Goal: Find contact information: Find contact information

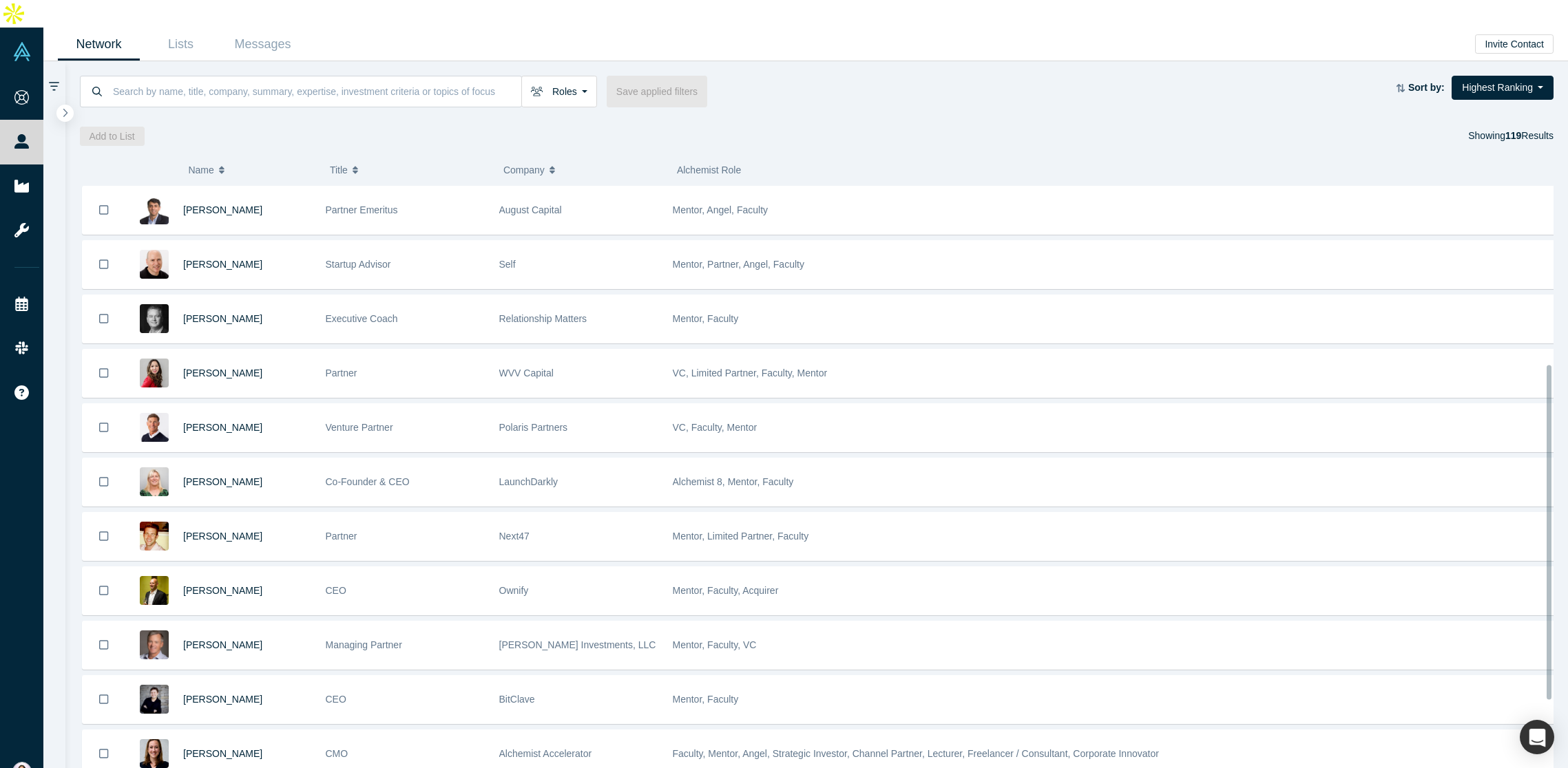
scroll to position [326, 0]
click at [186, 92] on div "Roles Founders Faculty Mentors Alumni Mentor Angels VCs Corporate Innovator Ser…" at bounding box center [817, 103] width 1503 height 84
click at [189, 28] on link "Lists" at bounding box center [180, 45] width 82 height 33
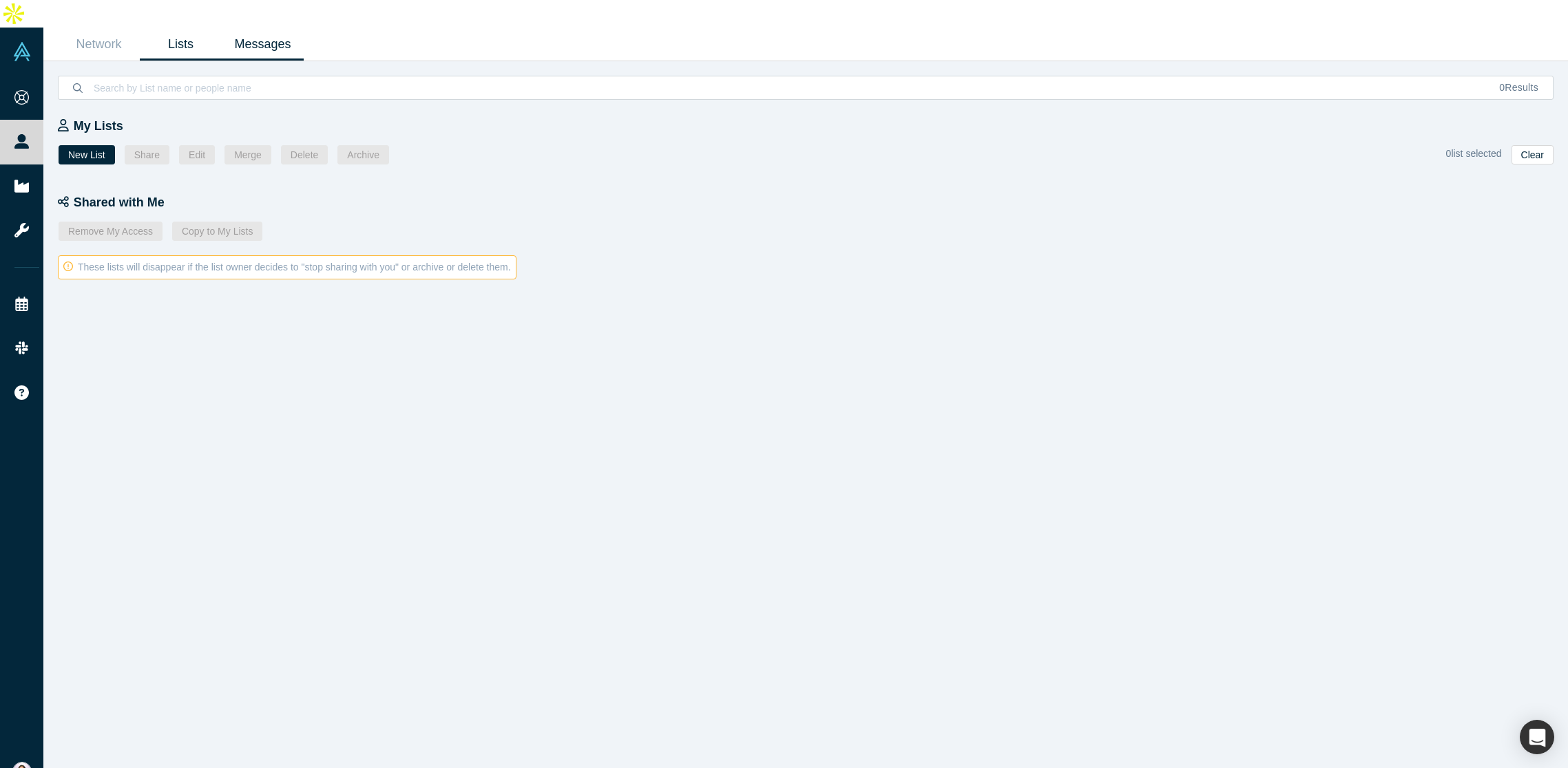
click at [261, 28] on link "Messages" at bounding box center [262, 45] width 82 height 33
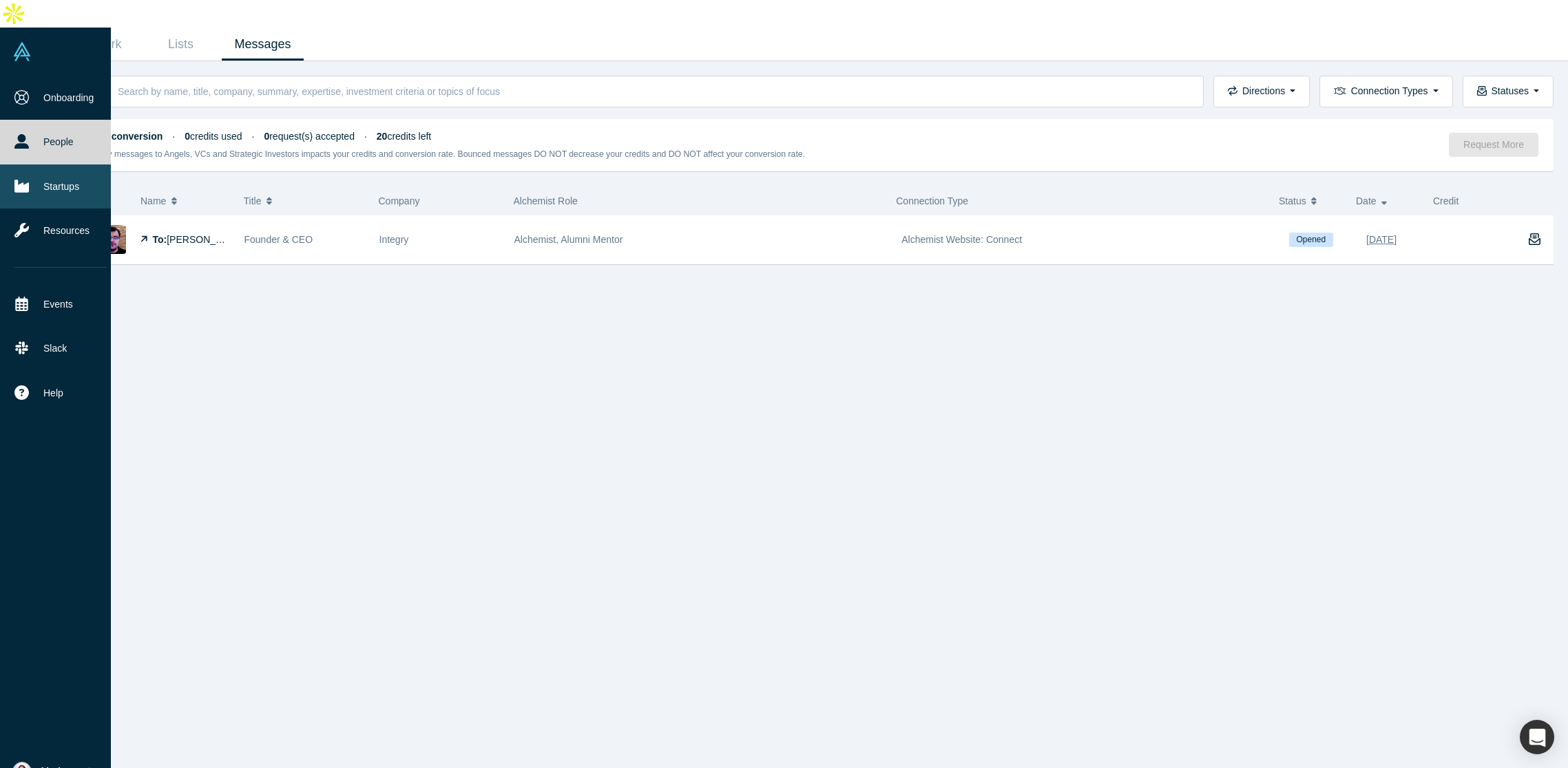
click at [22, 179] on icon at bounding box center [22, 185] width 15 height 12
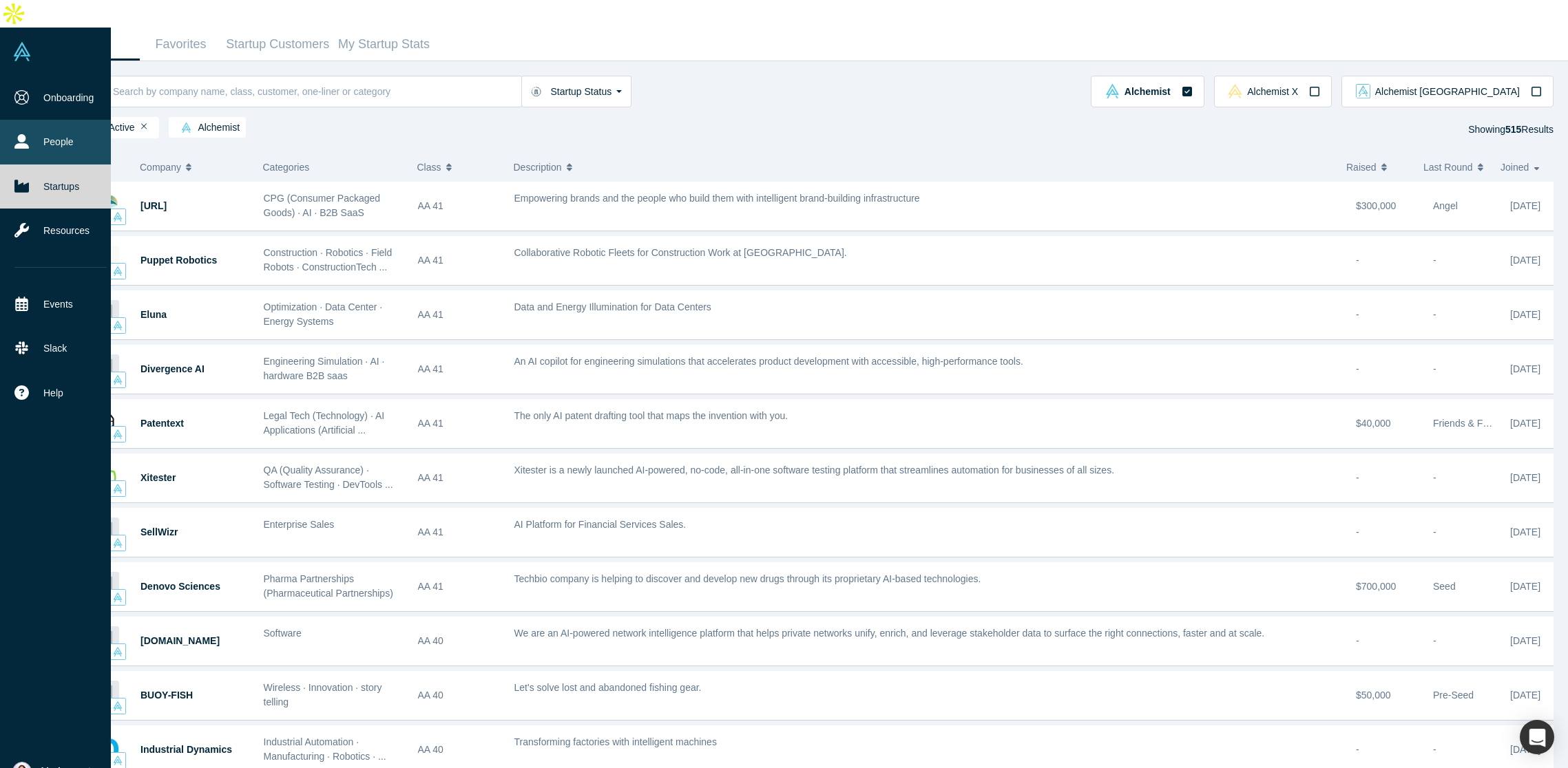
click at [53, 120] on link "People" at bounding box center [60, 141] width 122 height 44
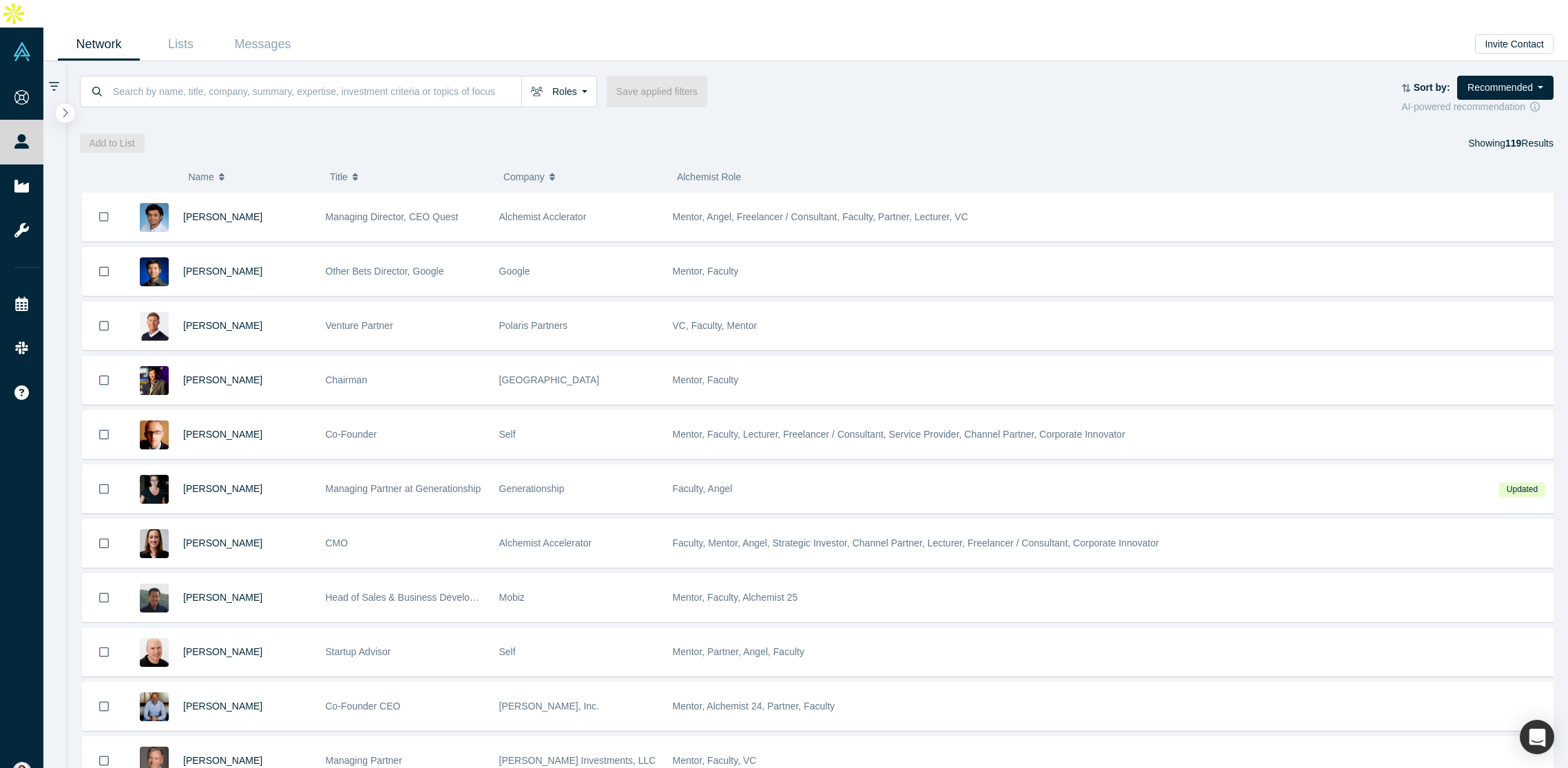
click at [58, 104] on button "button" at bounding box center [66, 114] width 19 height 19
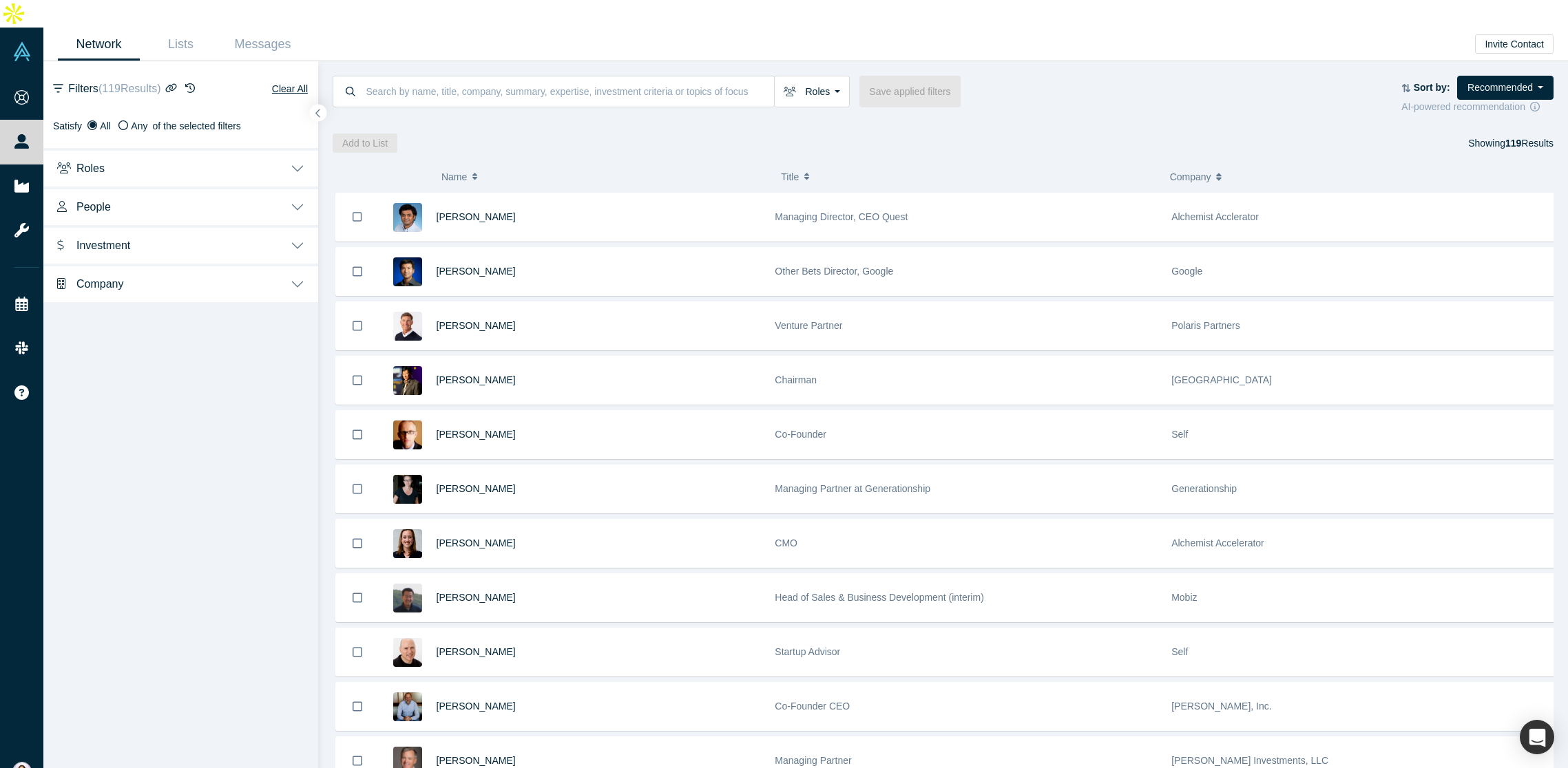
click at [197, 148] on button "Roles" at bounding box center [180, 167] width 275 height 39
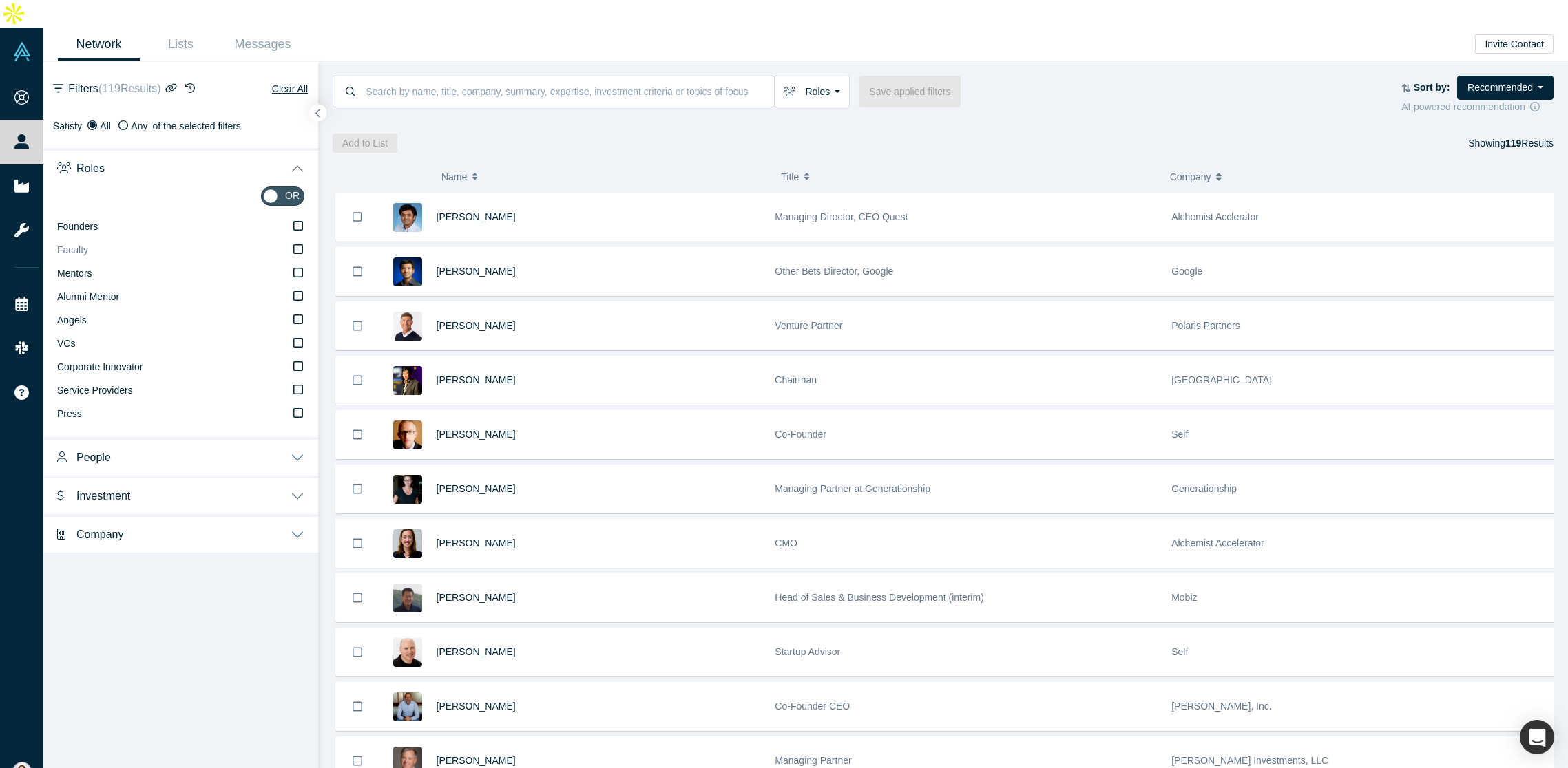
click at [300, 244] on icon at bounding box center [298, 249] width 9 height 11
click at [0, 0] on input "Faculty" at bounding box center [0, 0] width 0 height 0
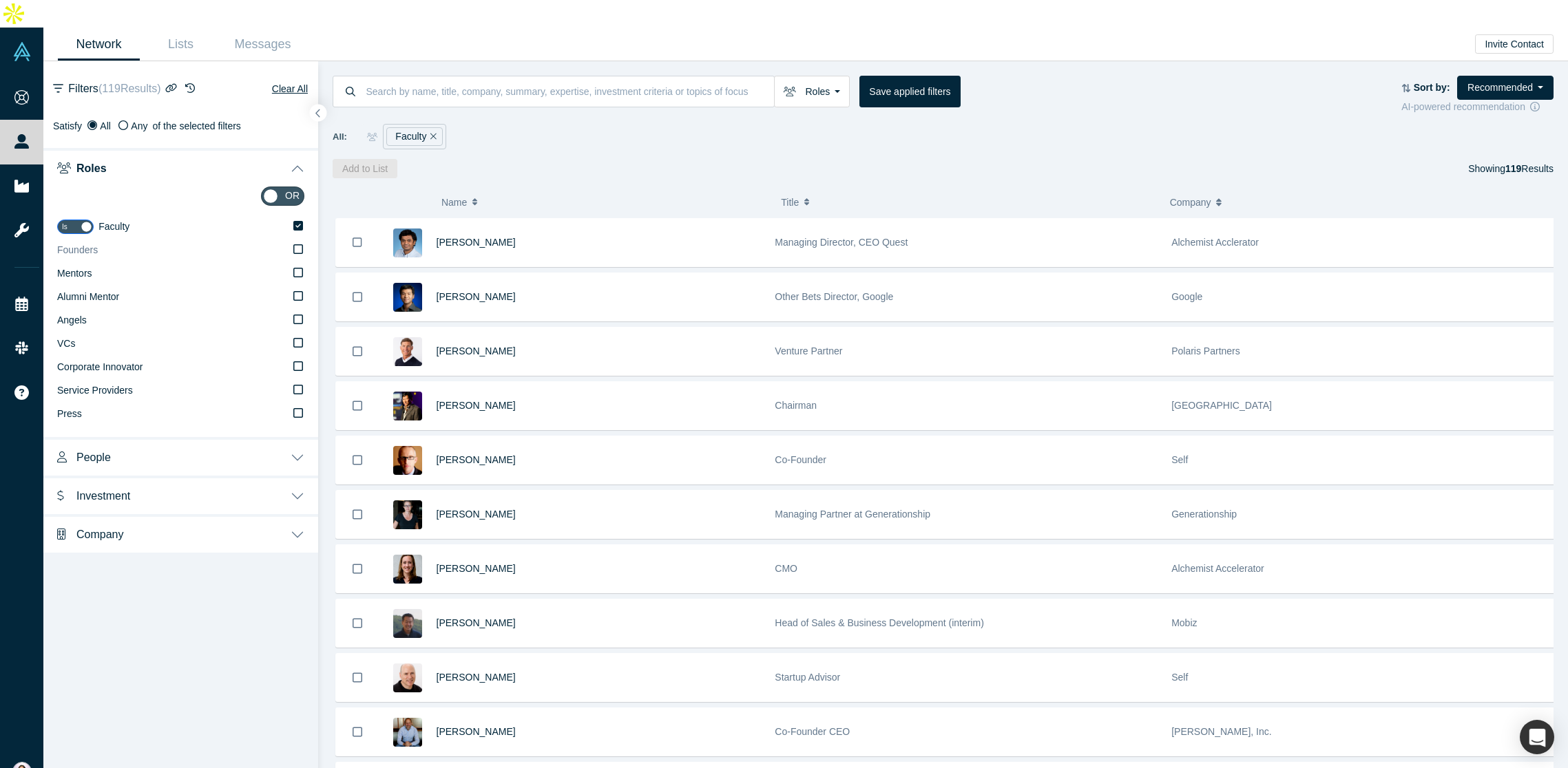
click at [298, 244] on icon at bounding box center [298, 249] width 9 height 11
click at [0, 0] on input "Founders" at bounding box center [0, 0] width 0 height 0
click at [299, 244] on icon at bounding box center [298, 248] width 9 height 9
click at [0, 0] on input "Founders" at bounding box center [0, 0] width 0 height 0
click at [297, 314] on icon at bounding box center [298, 319] width 9 height 11
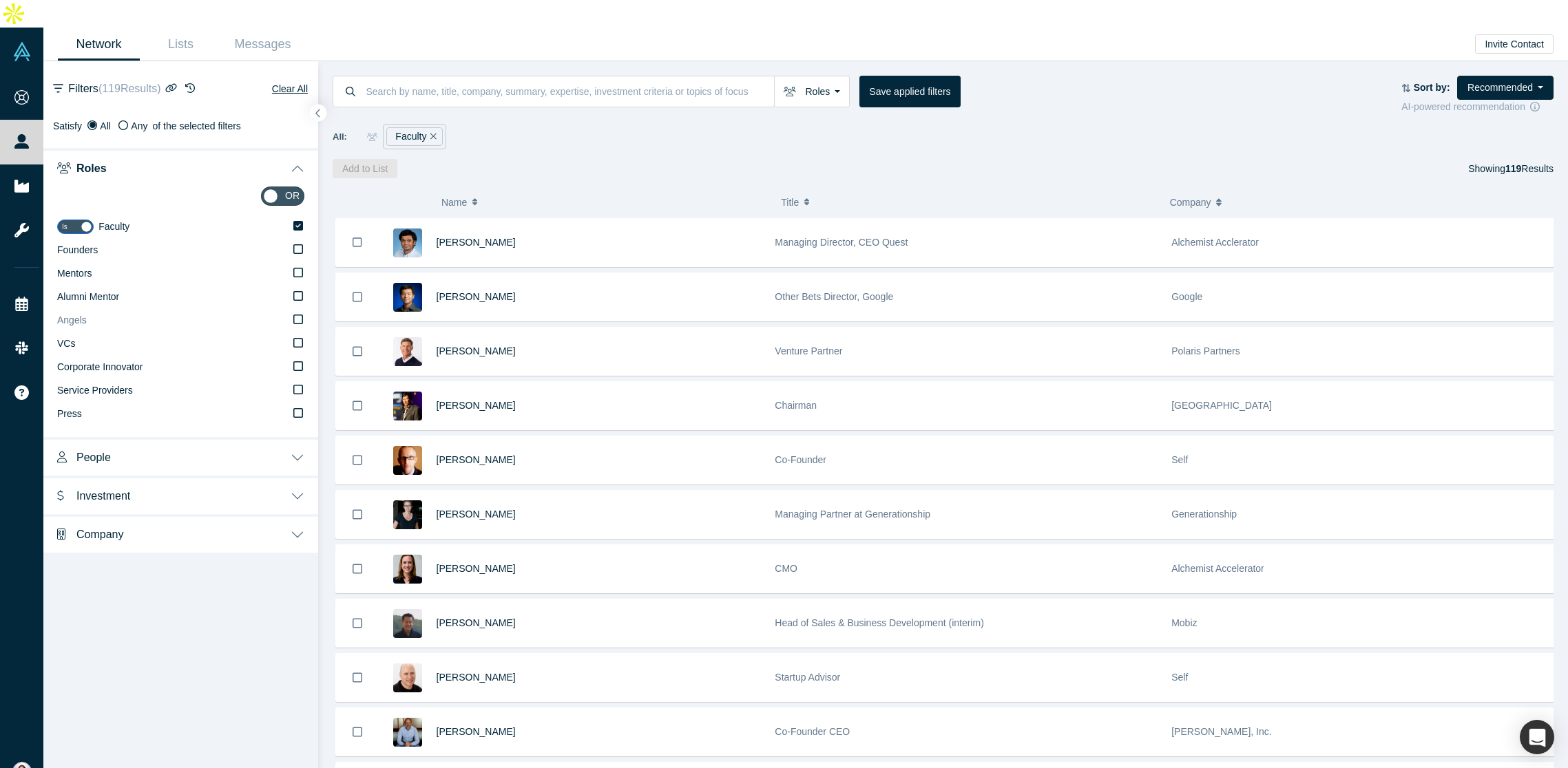
click at [0, 0] on input "Angels" at bounding box center [0, 0] width 0 height 0
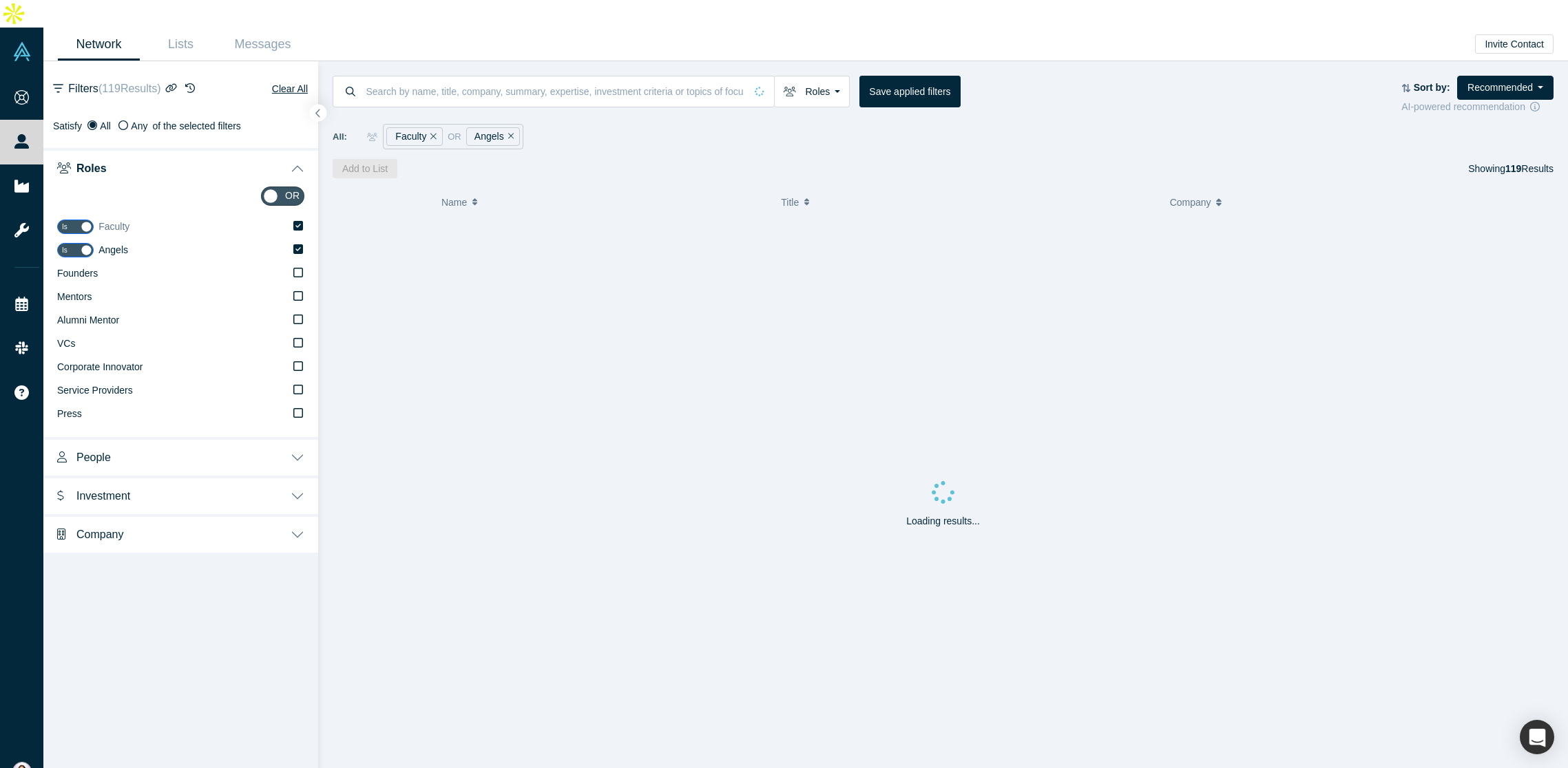
click at [296, 221] on icon at bounding box center [298, 226] width 9 height 11
click at [0, 0] on input "Faculty" at bounding box center [0, 0] width 0 height 0
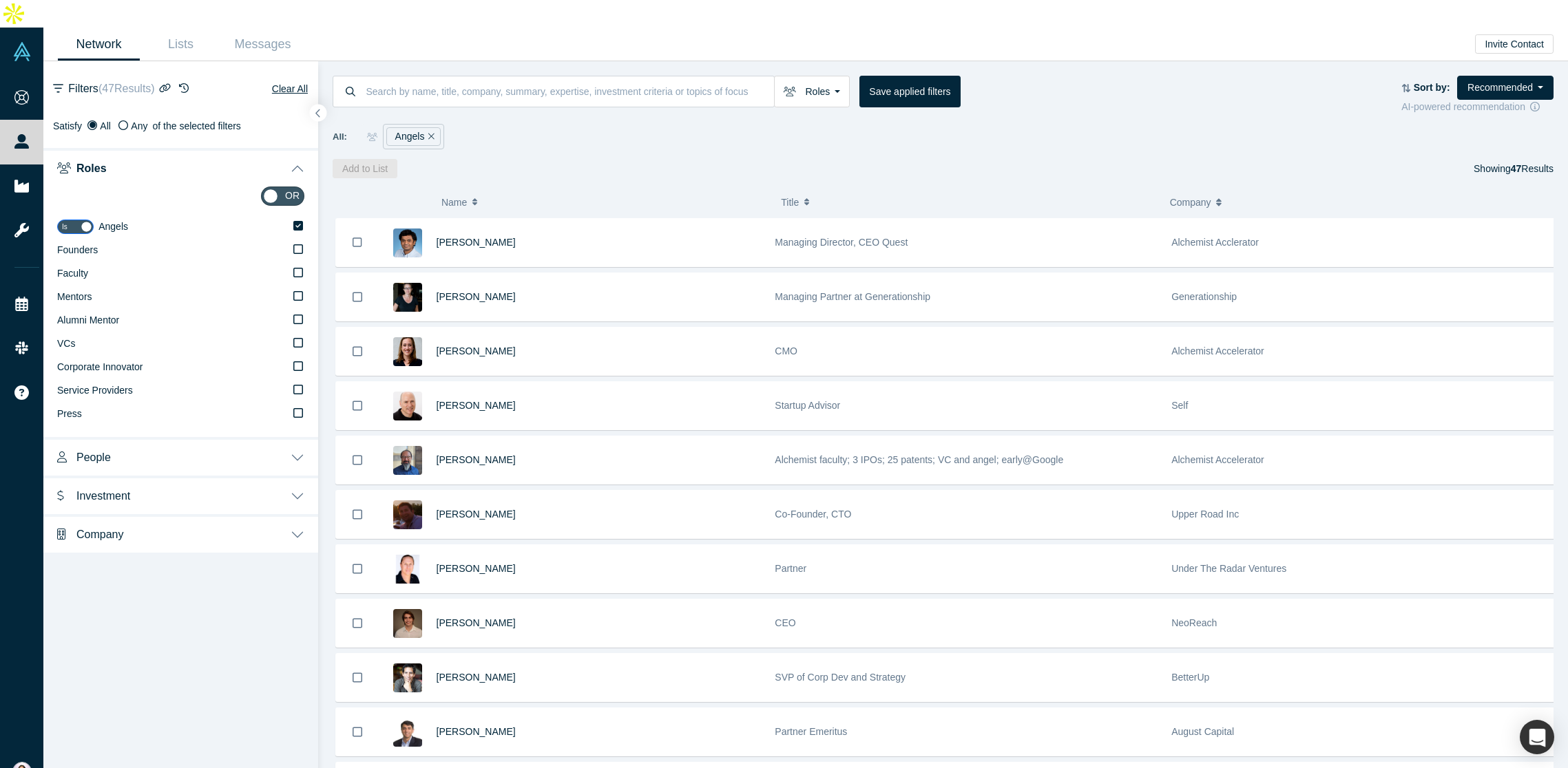
click at [283, 437] on button "People" at bounding box center [180, 456] width 275 height 39
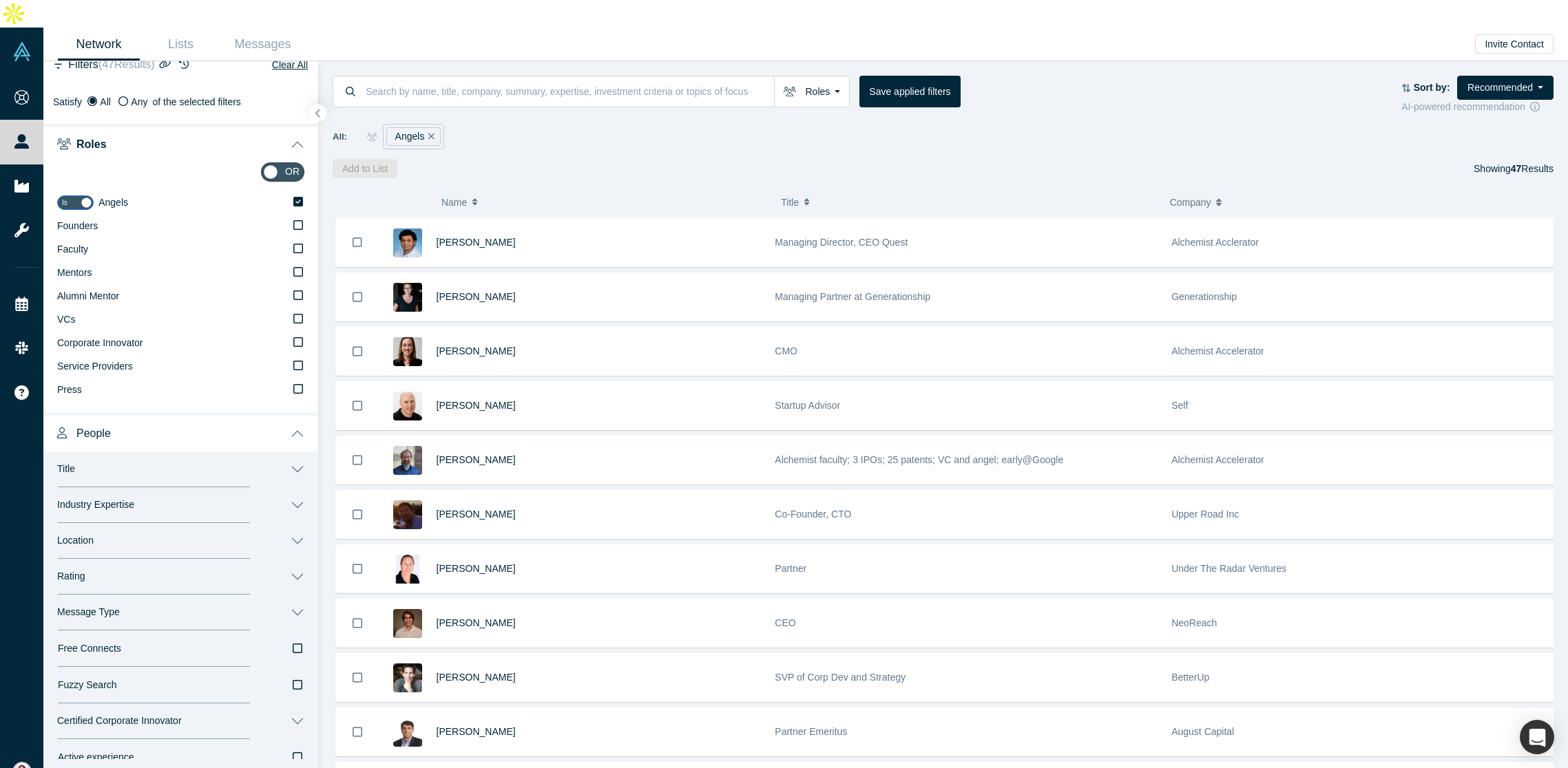
scroll to position [118, 0]
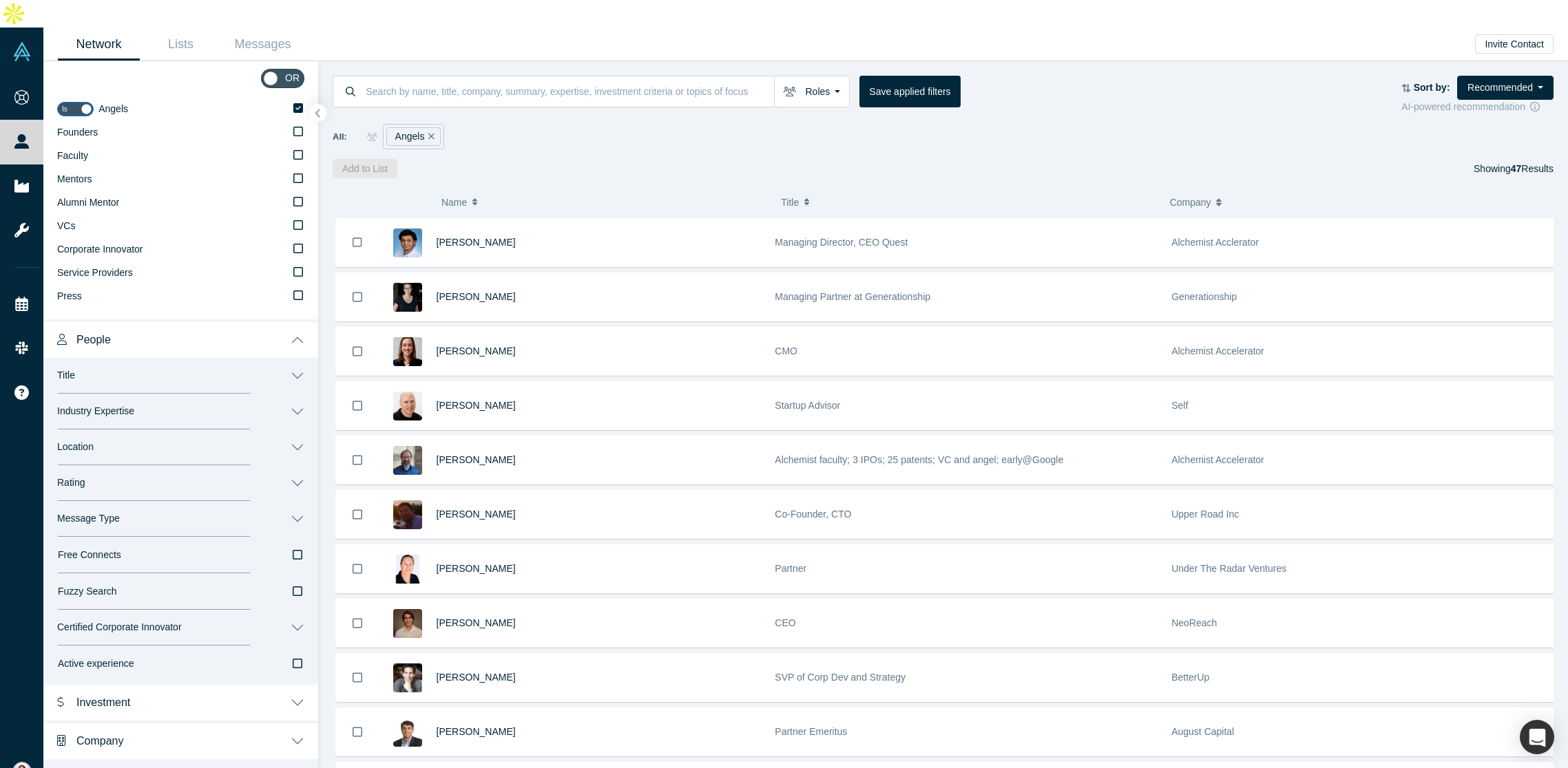
click at [213, 394] on button "Industry Expertise" at bounding box center [180, 412] width 275 height 36
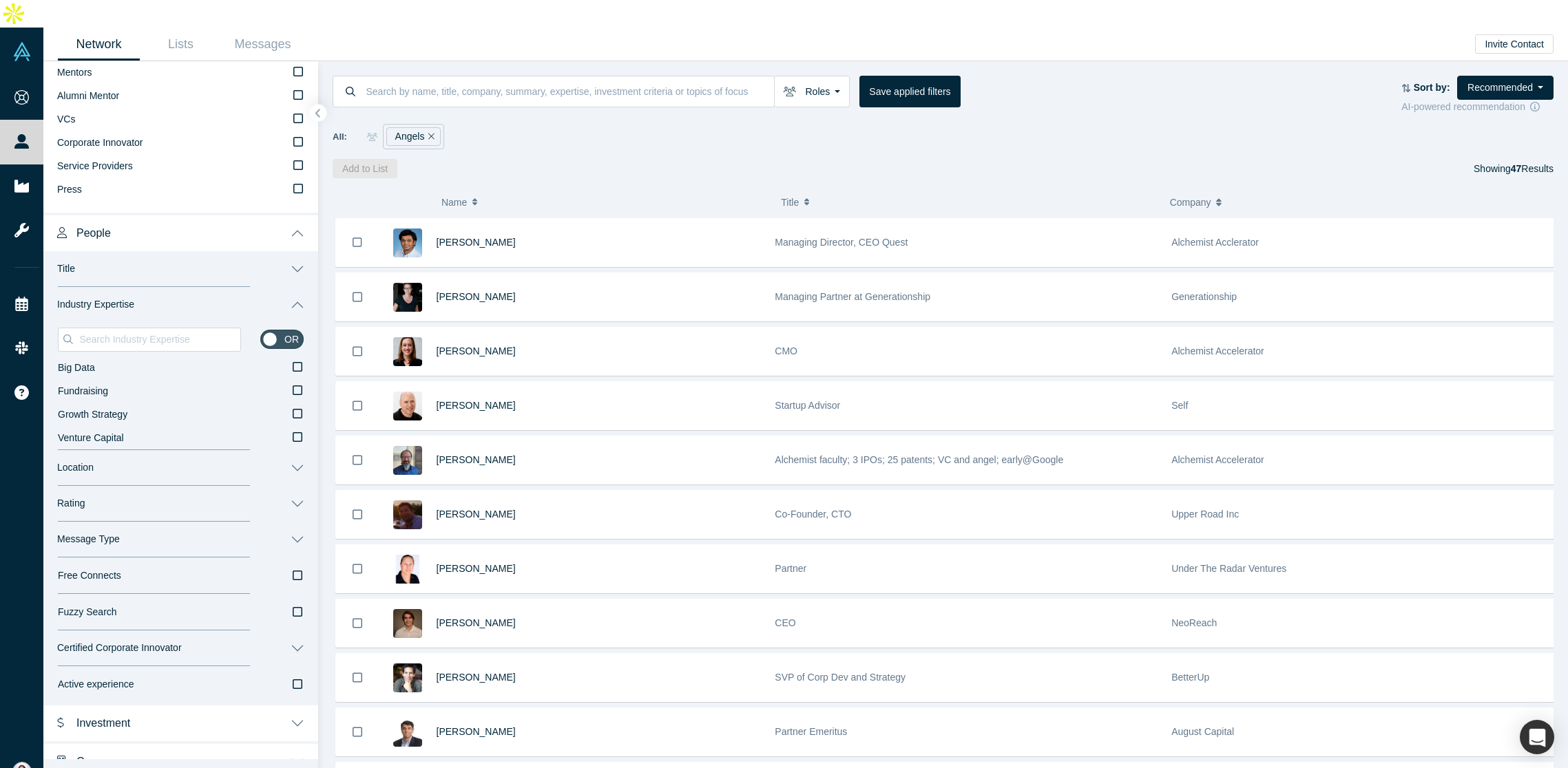
scroll to position [223, 0]
click at [119, 332] on input at bounding box center [159, 340] width 162 height 18
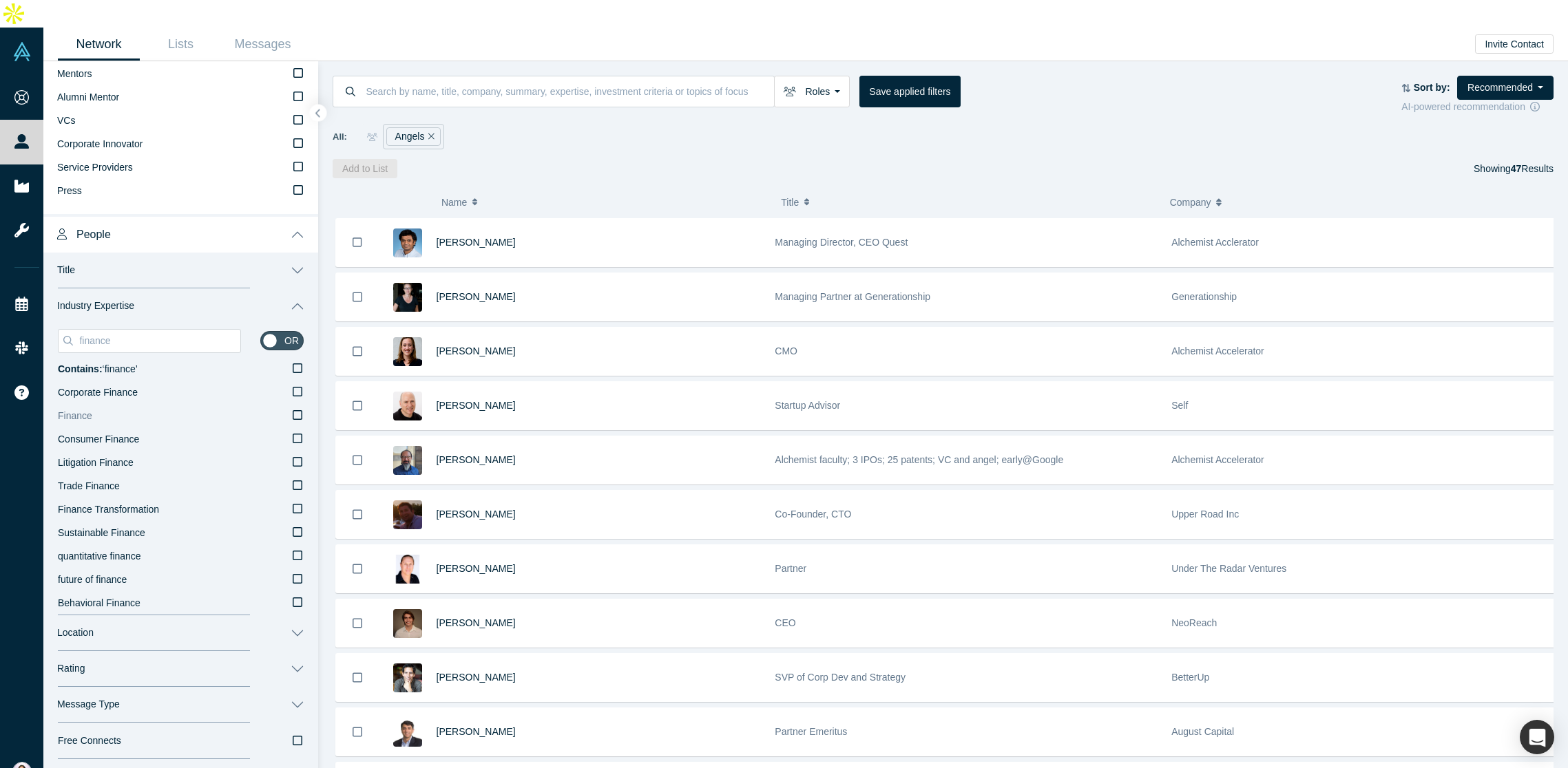
type input "finance"
click at [292, 409] on icon at bounding box center [297, 415] width 9 height 11
click at [0, 0] on input "Finance" at bounding box center [0, 0] width 0 height 0
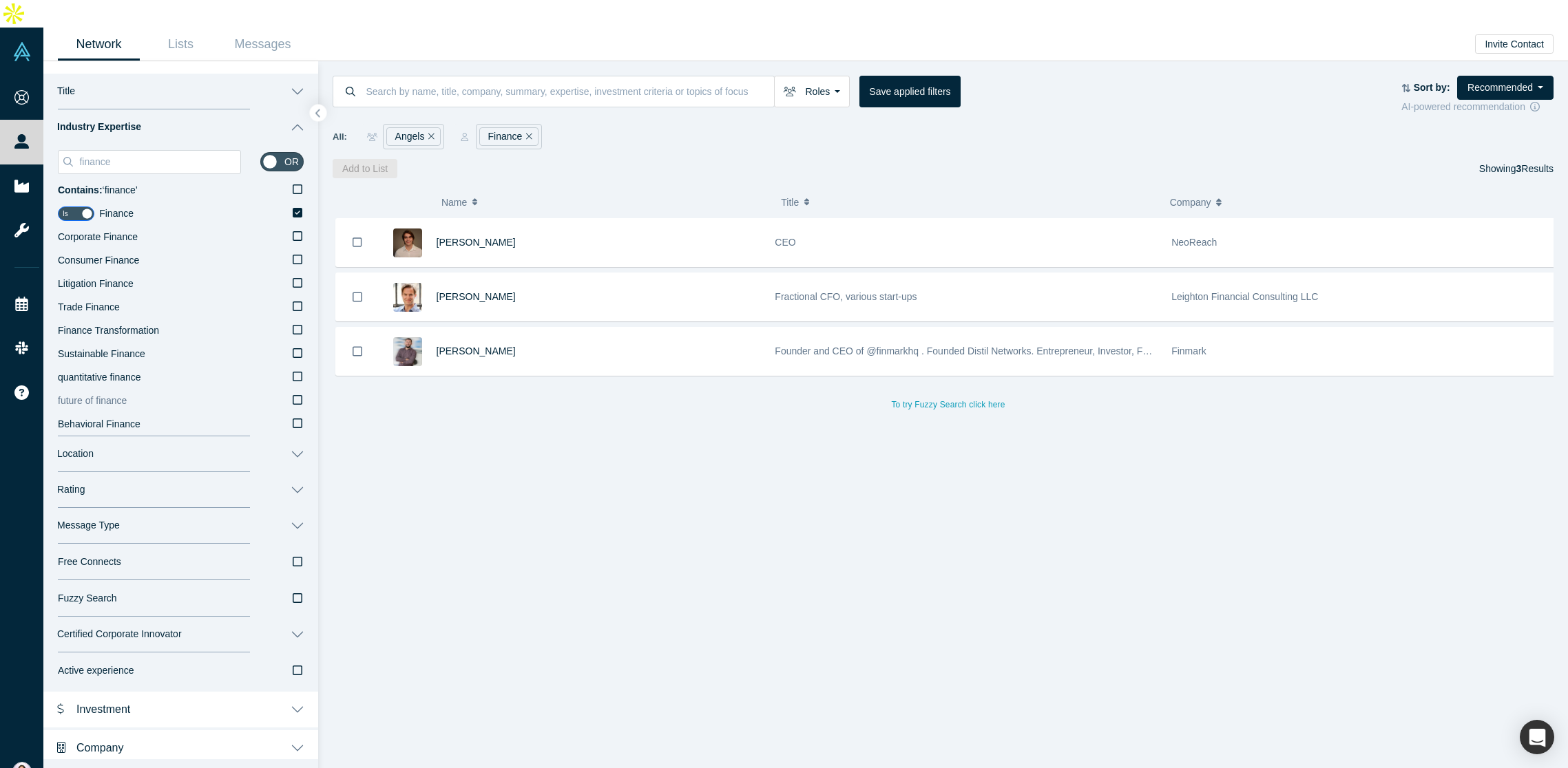
scroll to position [301, 0]
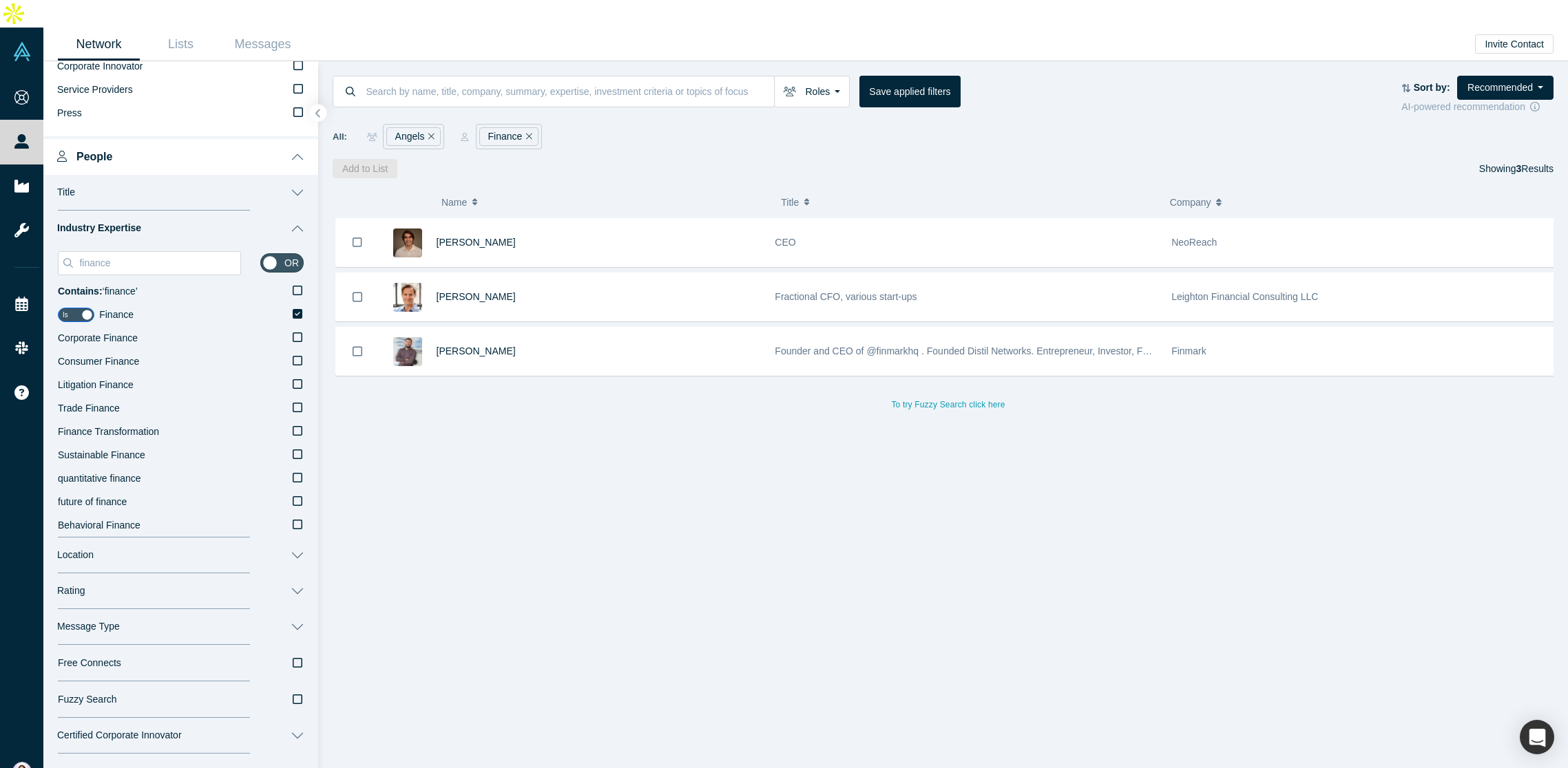
click at [279, 609] on button "Message Type" at bounding box center [180, 628] width 275 height 36
click at [291, 689] on icon at bounding box center [297, 695] width 12 height 12
click at [0, 0] on input "Book a Slot" at bounding box center [0, 0] width 0 height 0
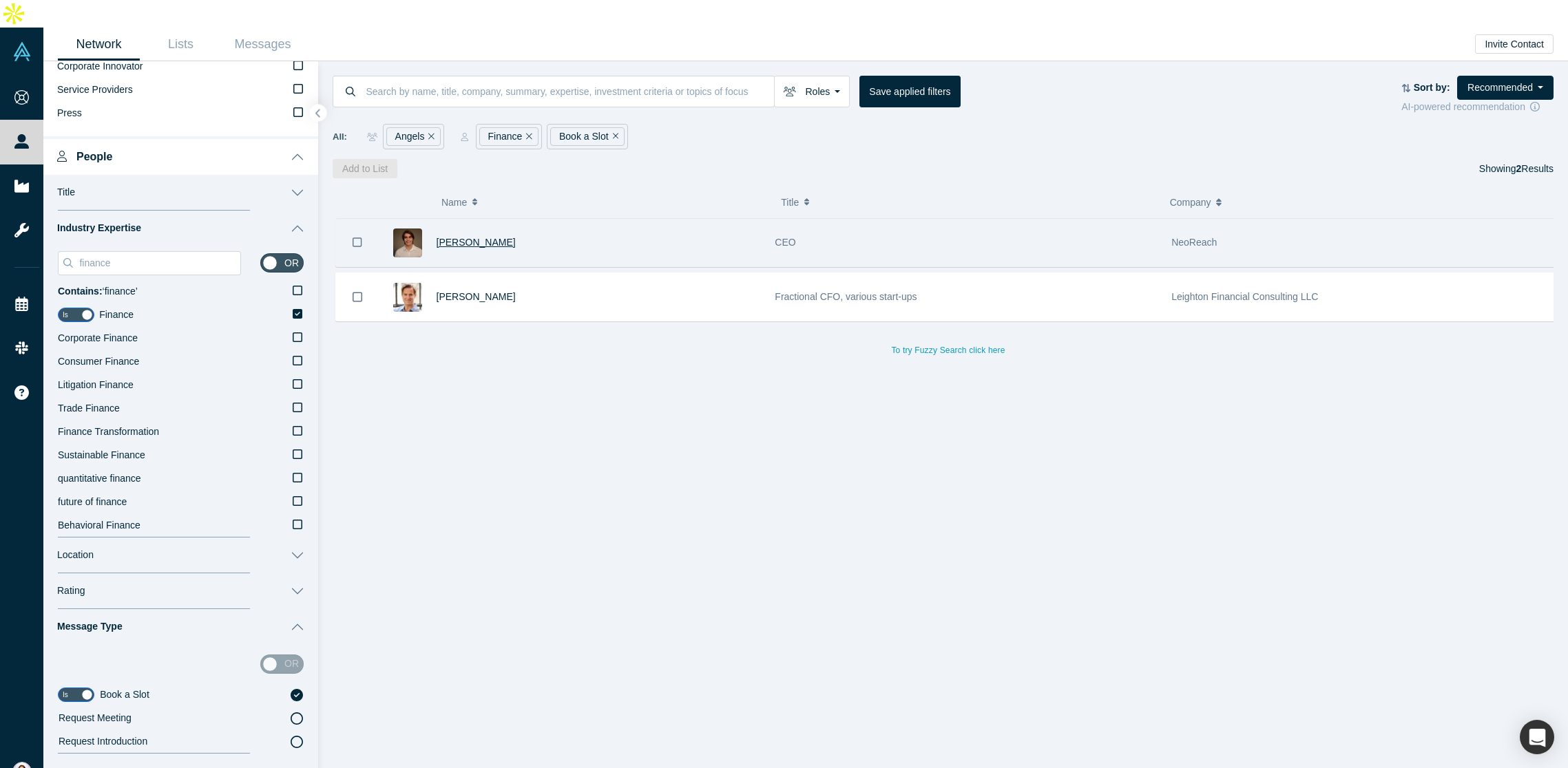
click at [459, 237] on span "[PERSON_NAME]" at bounding box center [476, 242] width 79 height 11
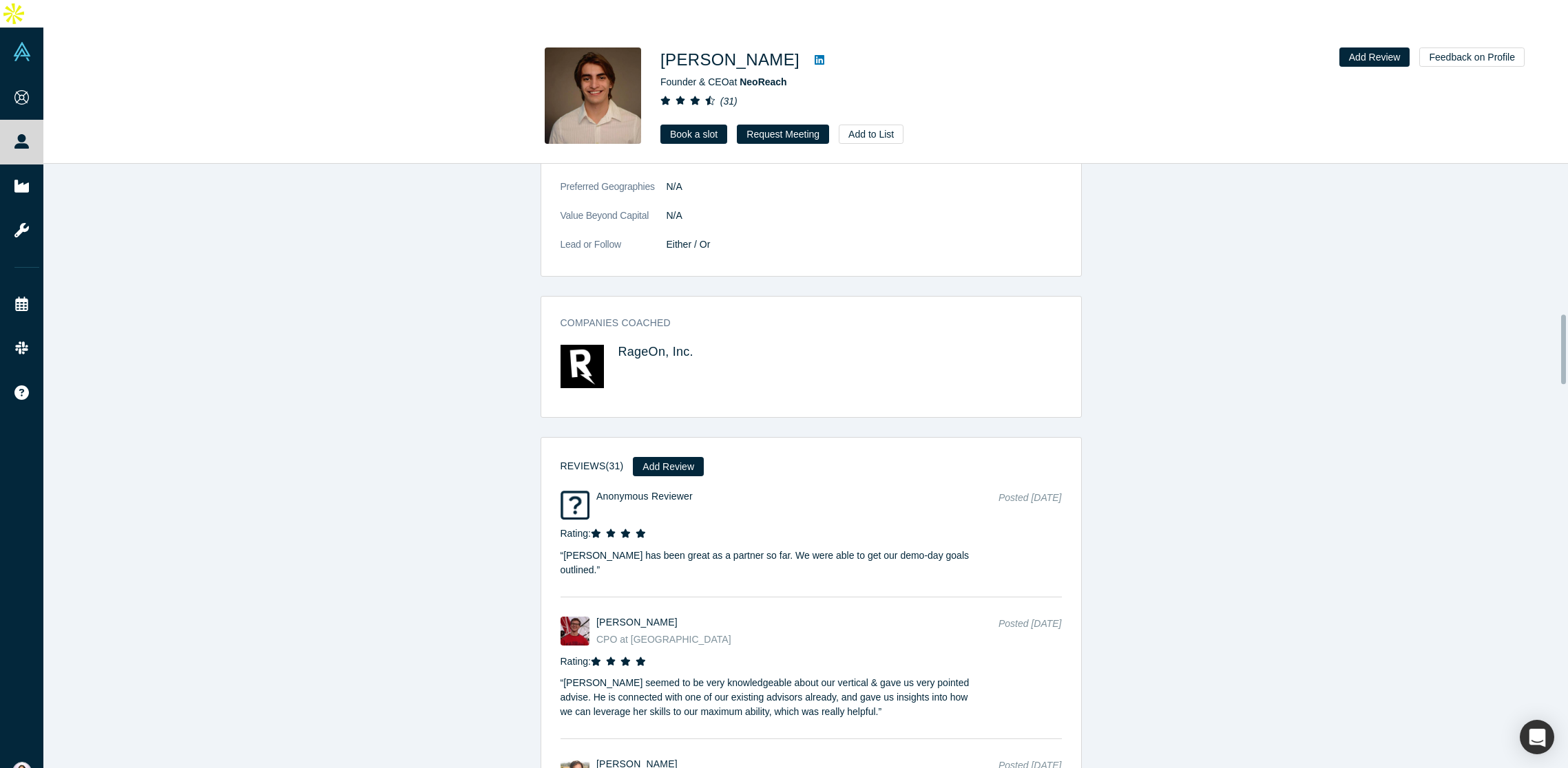
scroll to position [1389, 0]
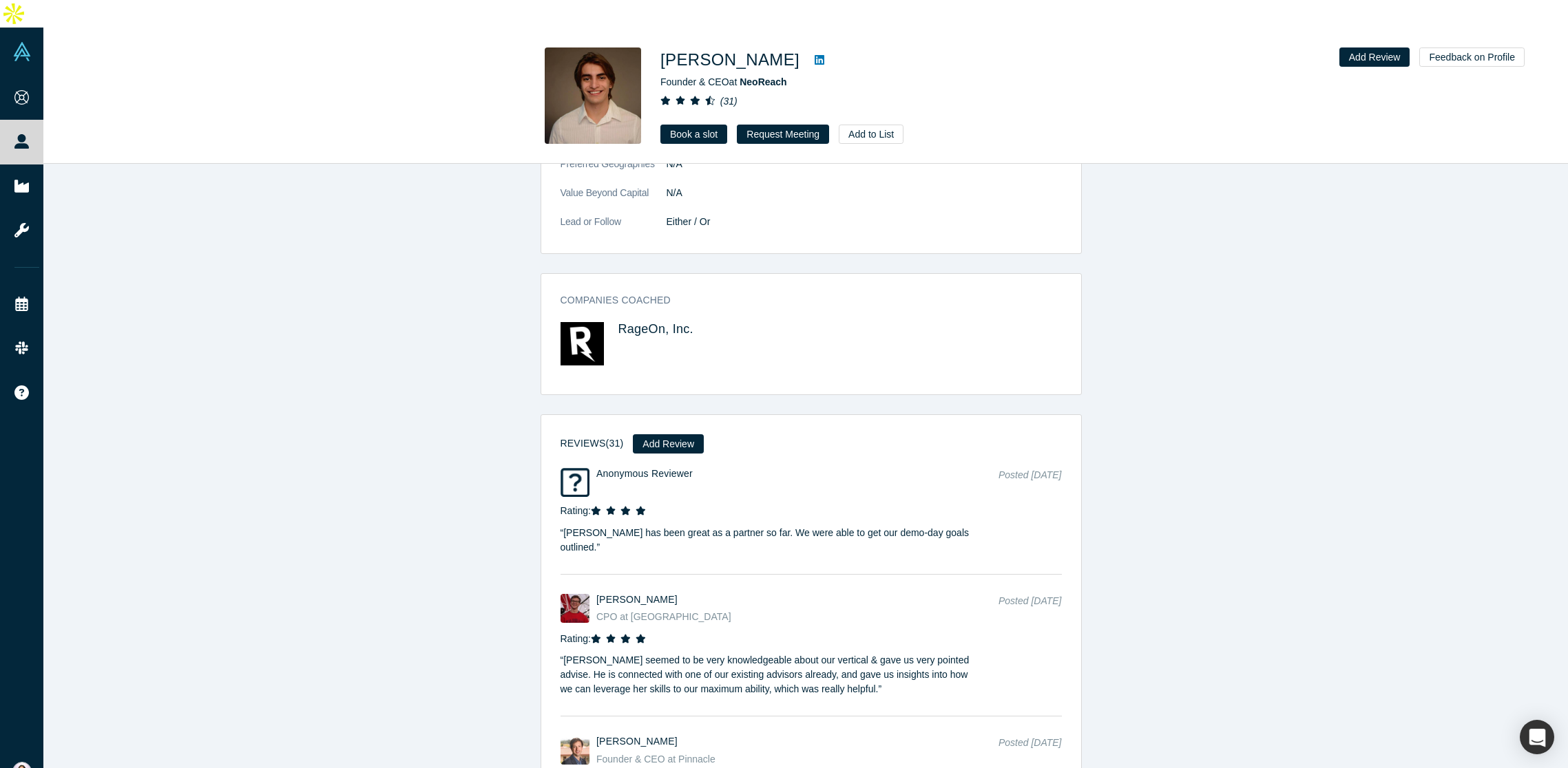
click at [817, 52] on link at bounding box center [819, 59] width 21 height 16
click at [686, 125] on link "Book a slot" at bounding box center [693, 134] width 66 height 19
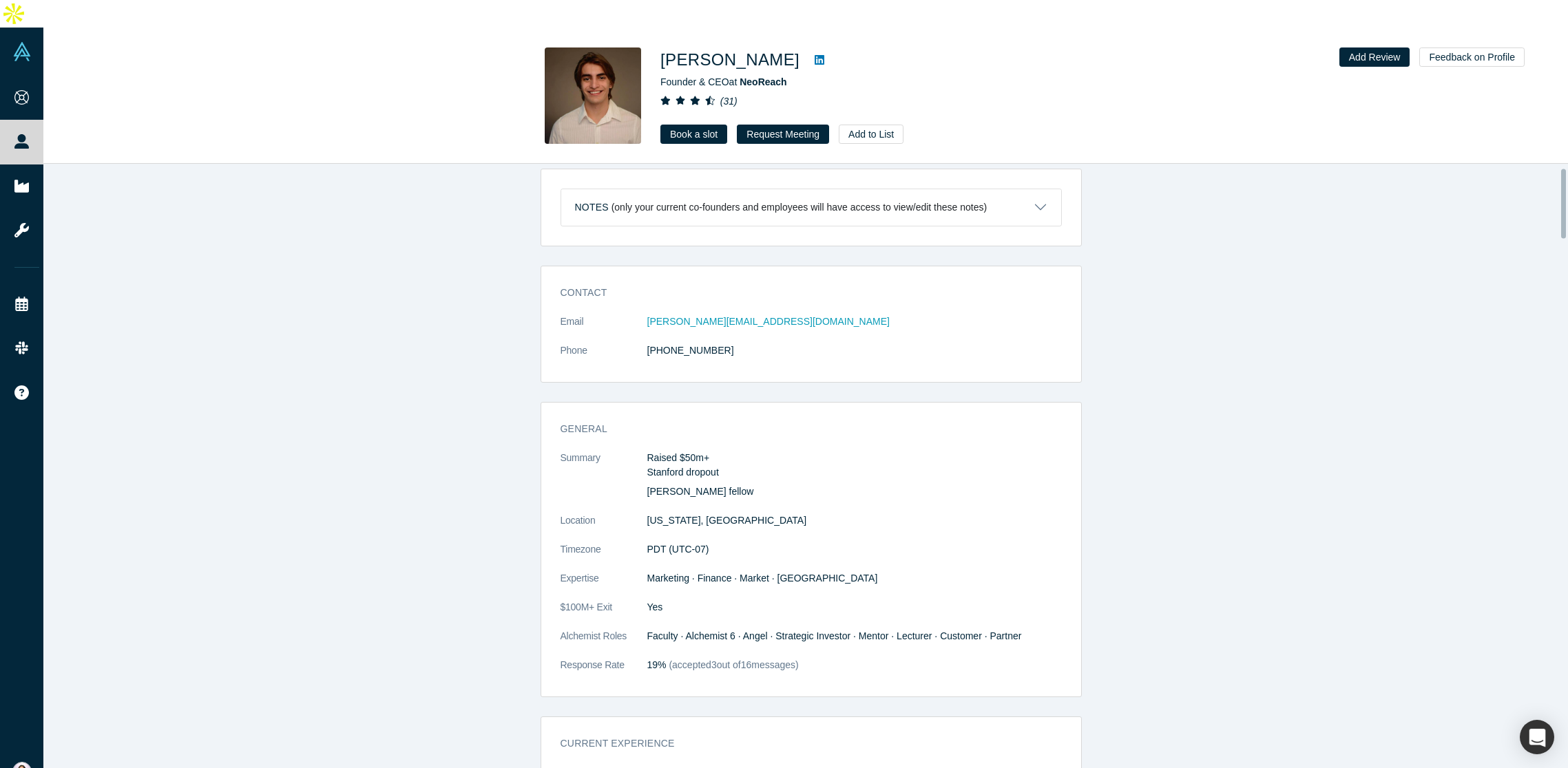
scroll to position [0, 0]
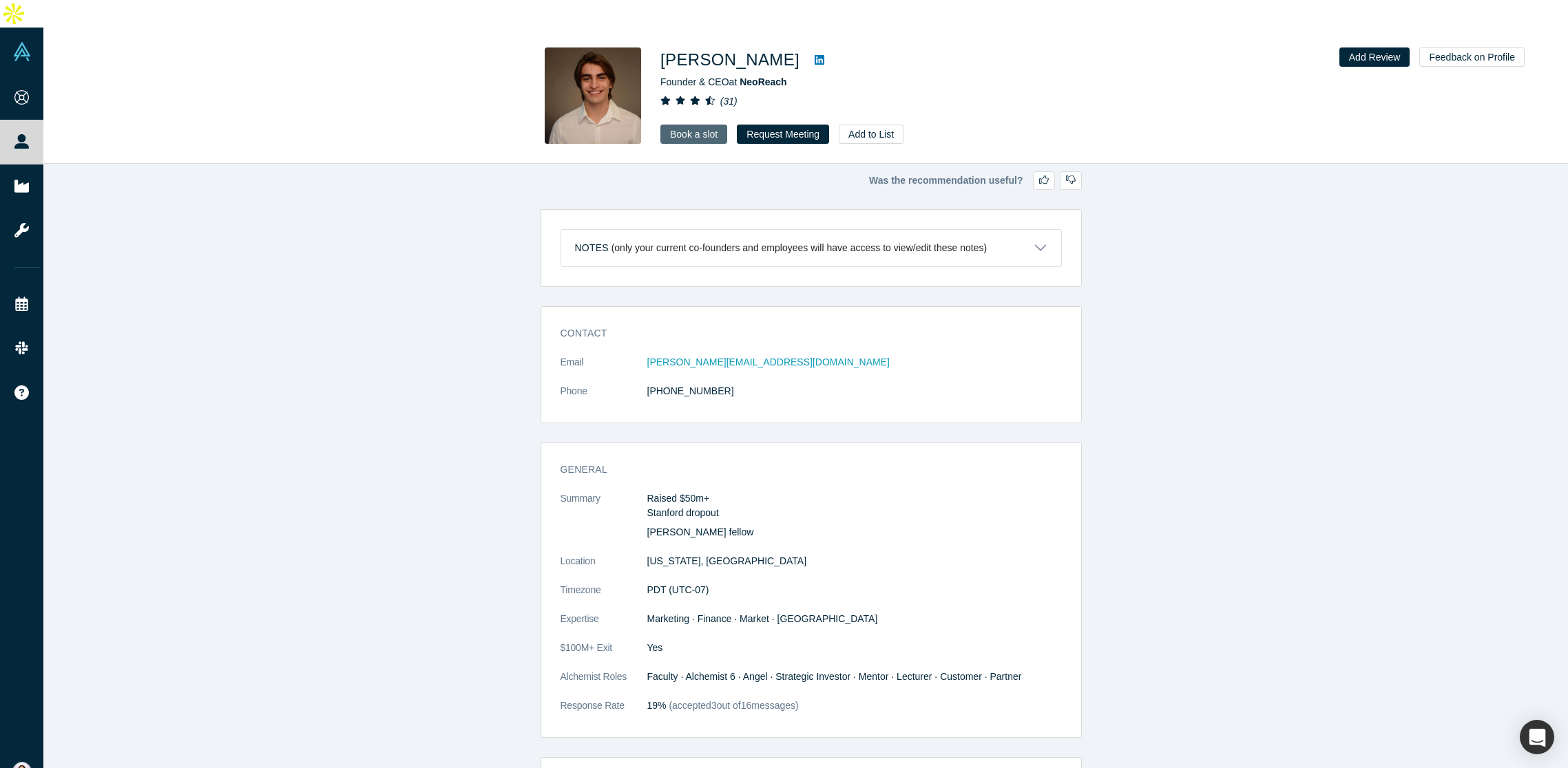
click at [686, 125] on link "Book a slot" at bounding box center [693, 134] width 66 height 19
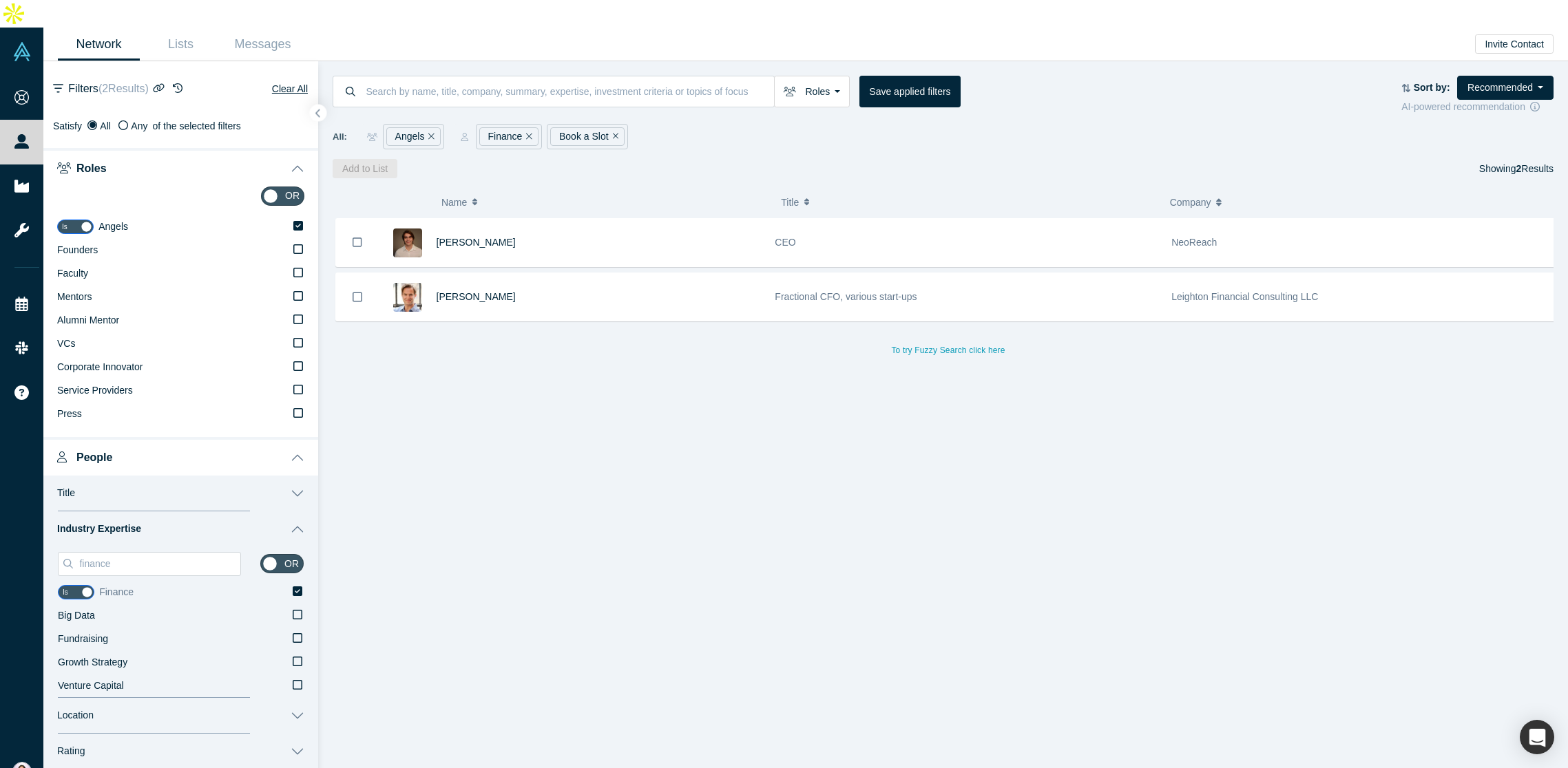
click at [292, 586] on icon at bounding box center [297, 590] width 9 height 9
click at [0, 0] on input "Finance" at bounding box center [0, 0] width 0 height 0
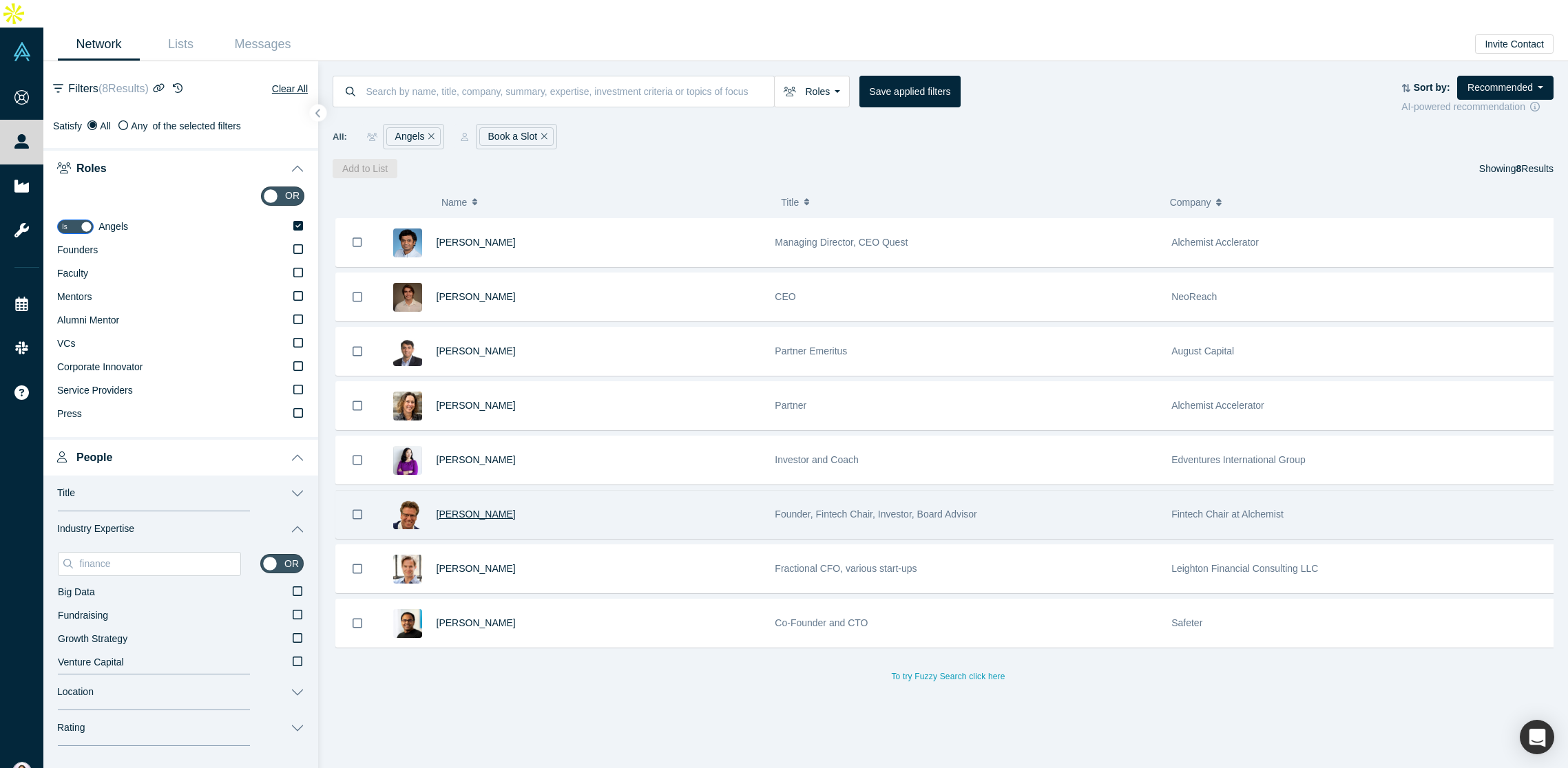
click at [477, 509] on span "[PERSON_NAME]" at bounding box center [476, 514] width 79 height 11
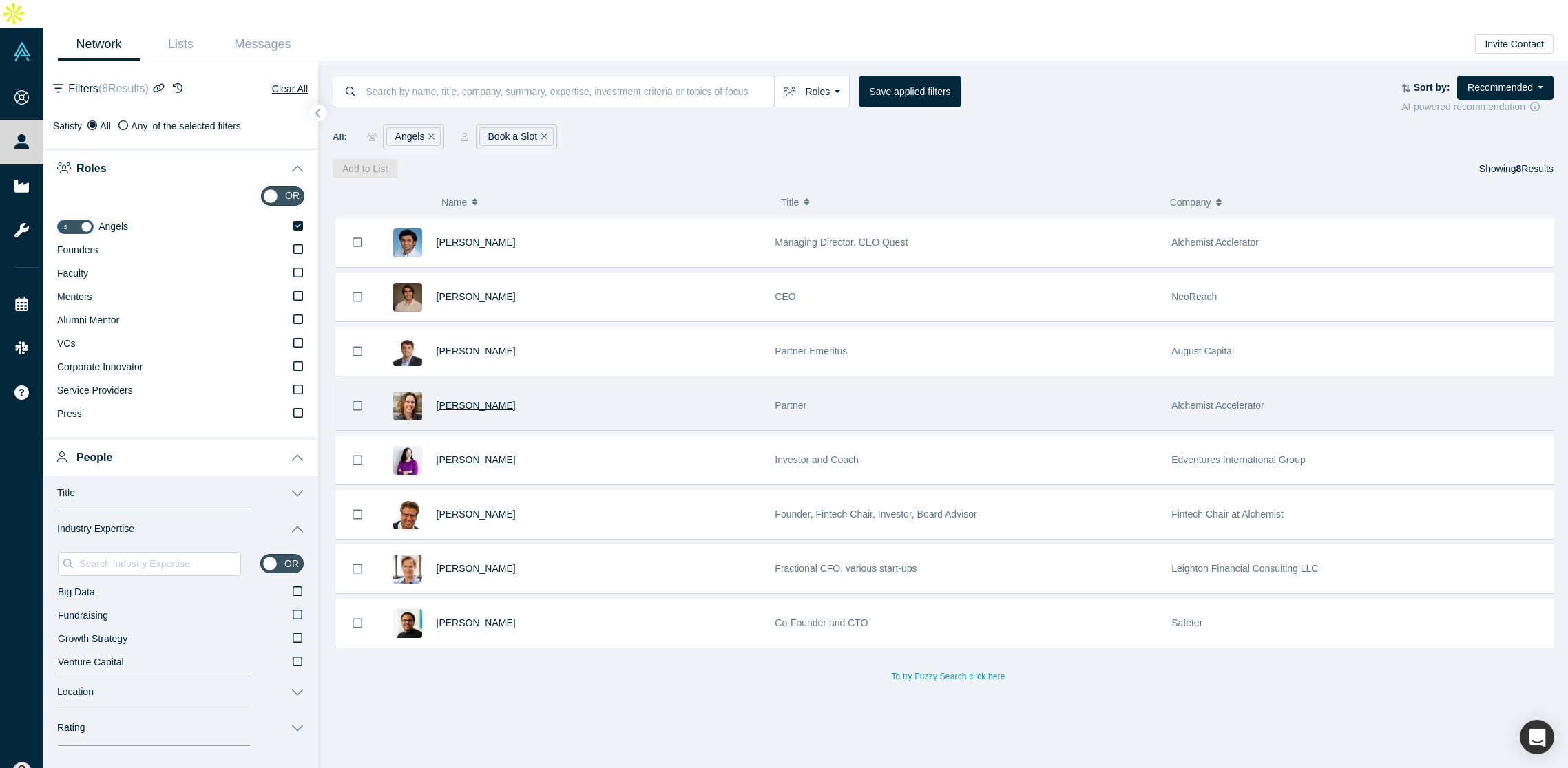
click at [497, 400] on span "[PERSON_NAME]" at bounding box center [476, 405] width 79 height 11
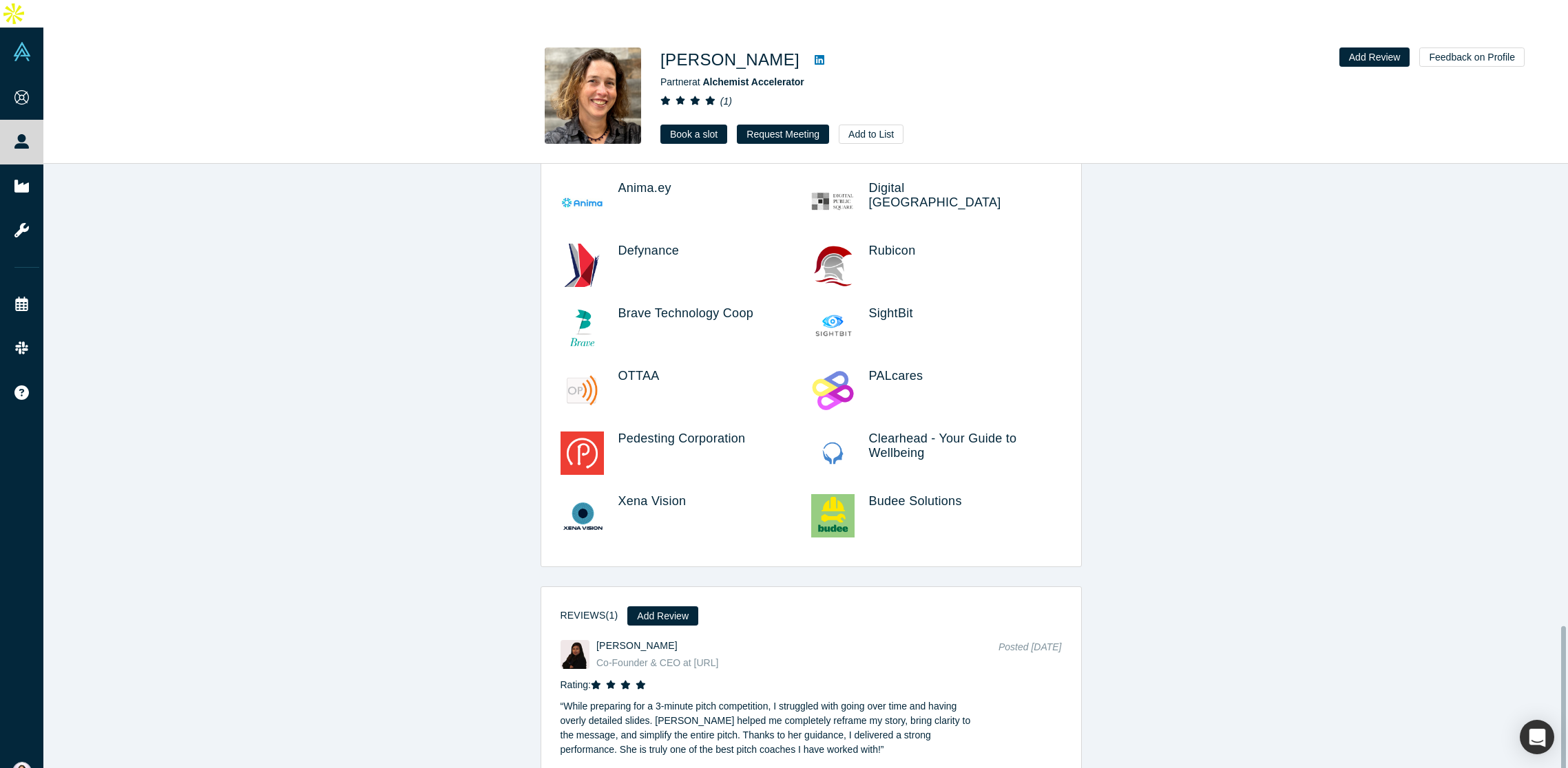
scroll to position [1831, 0]
click at [734, 656] on div "Co-Founder & CEO at [URL]" at bounding box center [788, 663] width 386 height 15
drag, startPoint x: 737, startPoint y: 628, endPoint x: 689, endPoint y: 627, distance: 48.0
click at [689, 656] on div "Co-Founder & CEO at [URL]" at bounding box center [788, 663] width 386 height 15
copy div "[URL]"
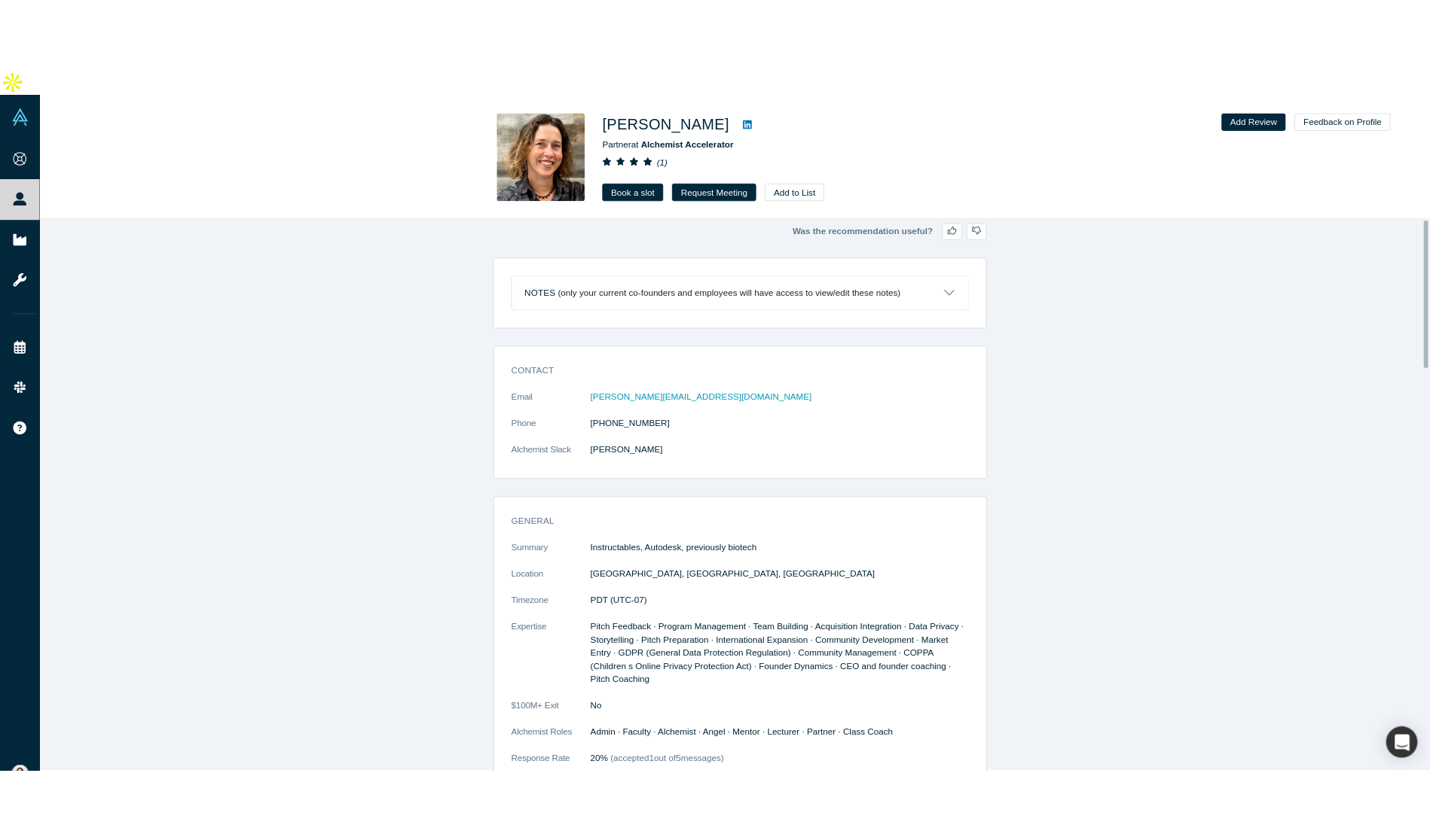
scroll to position [0, 0]
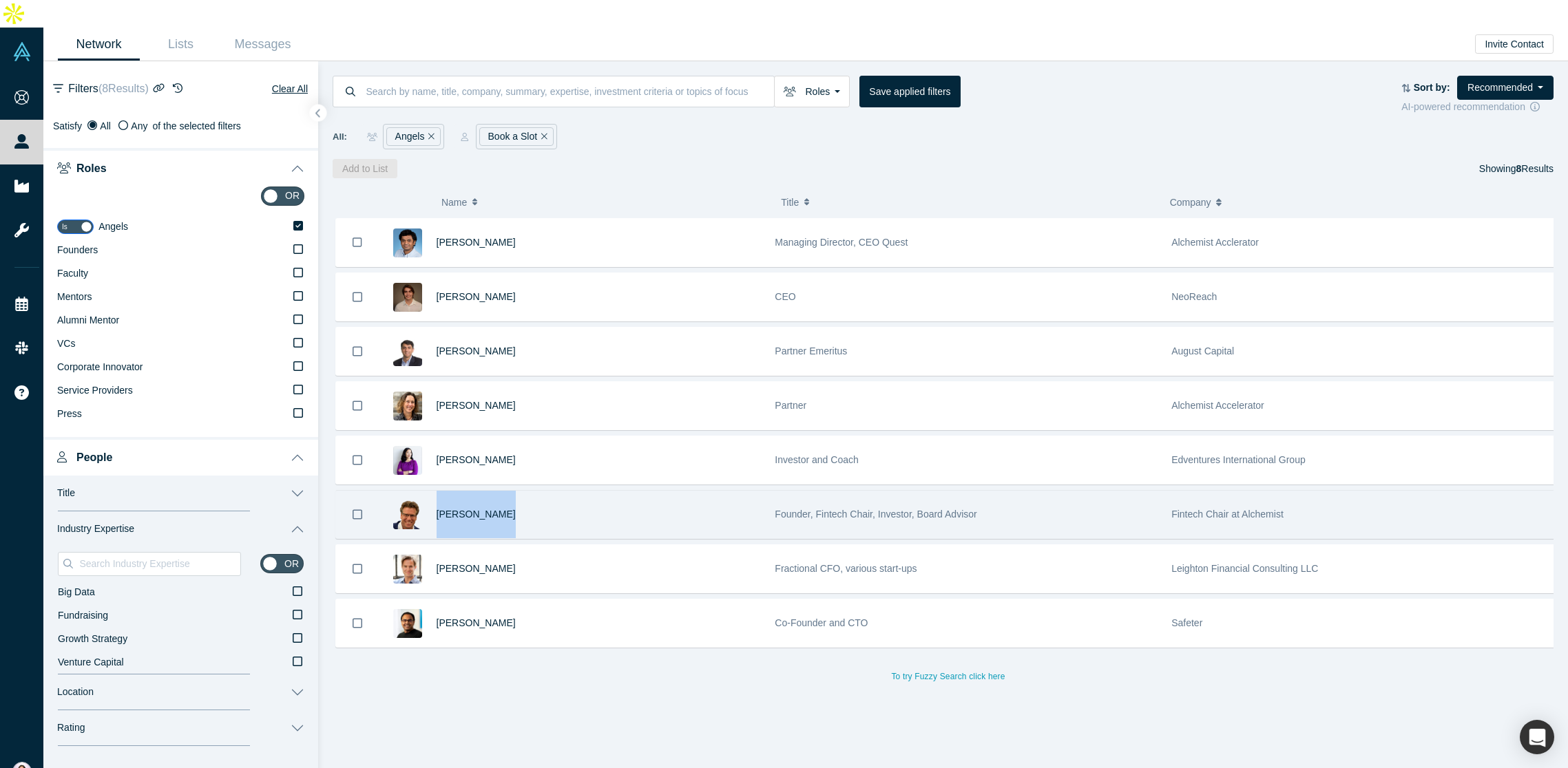
drag, startPoint x: 499, startPoint y: 487, endPoint x: 432, endPoint y: 488, distance: 67.0
click at [432, 490] on div "[PERSON_NAME]" at bounding box center [569, 514] width 382 height 47
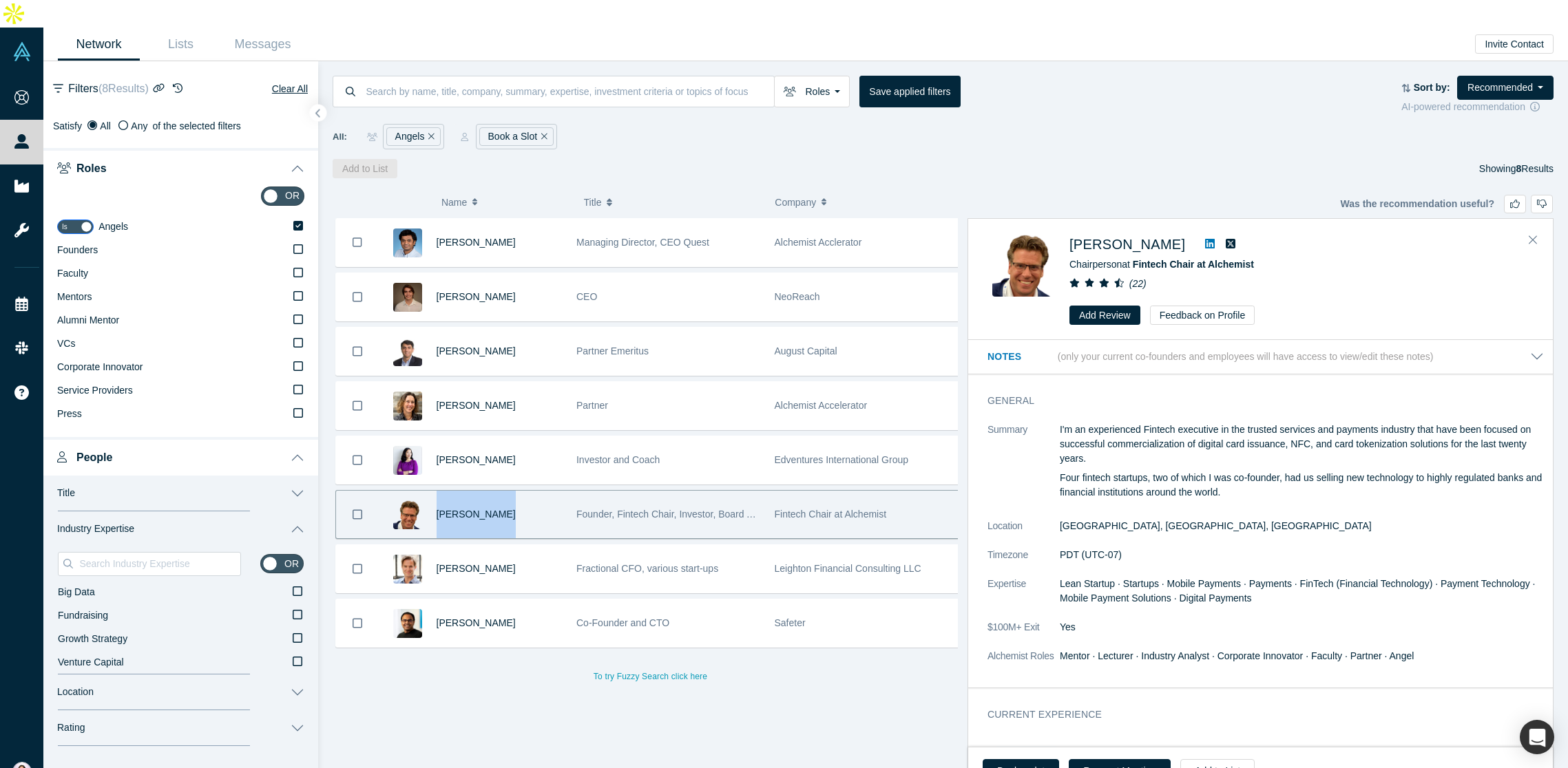
copy span "[PERSON_NAME]"
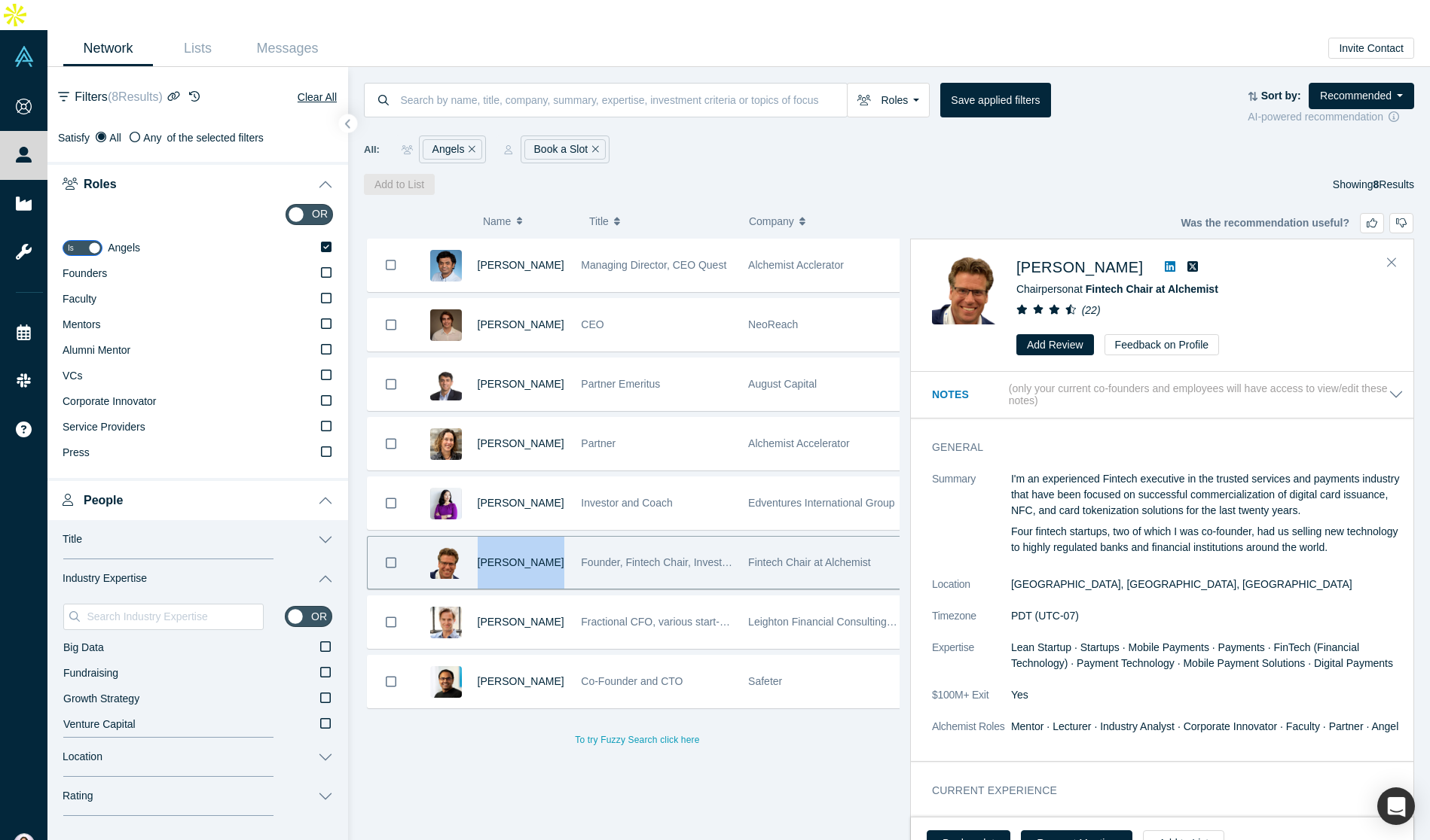
click at [1164, 261] on icon at bounding box center [1169, 266] width 10 height 10
